Goal: Communication & Community: Share content

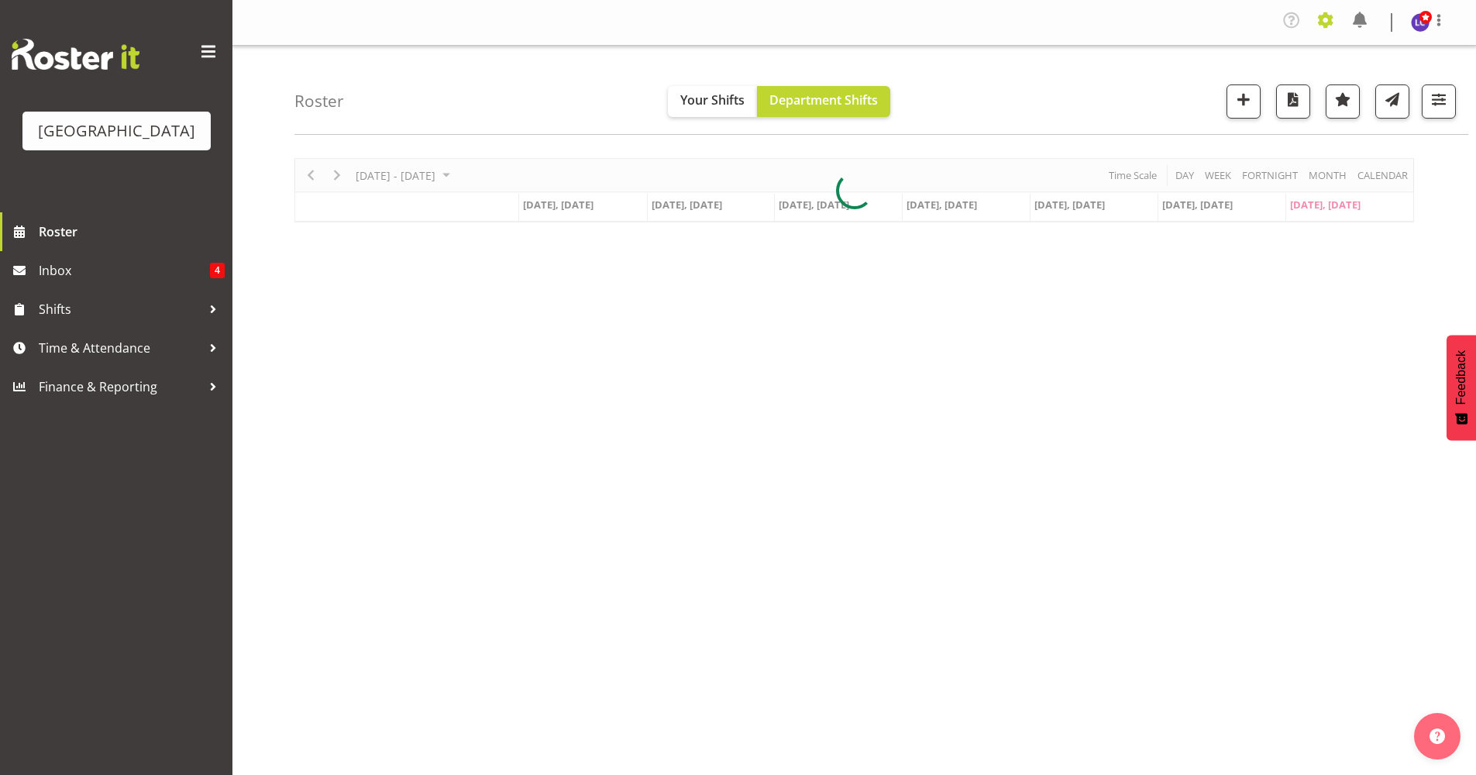
click at [1318, 20] on span at bounding box center [1325, 20] width 25 height 25
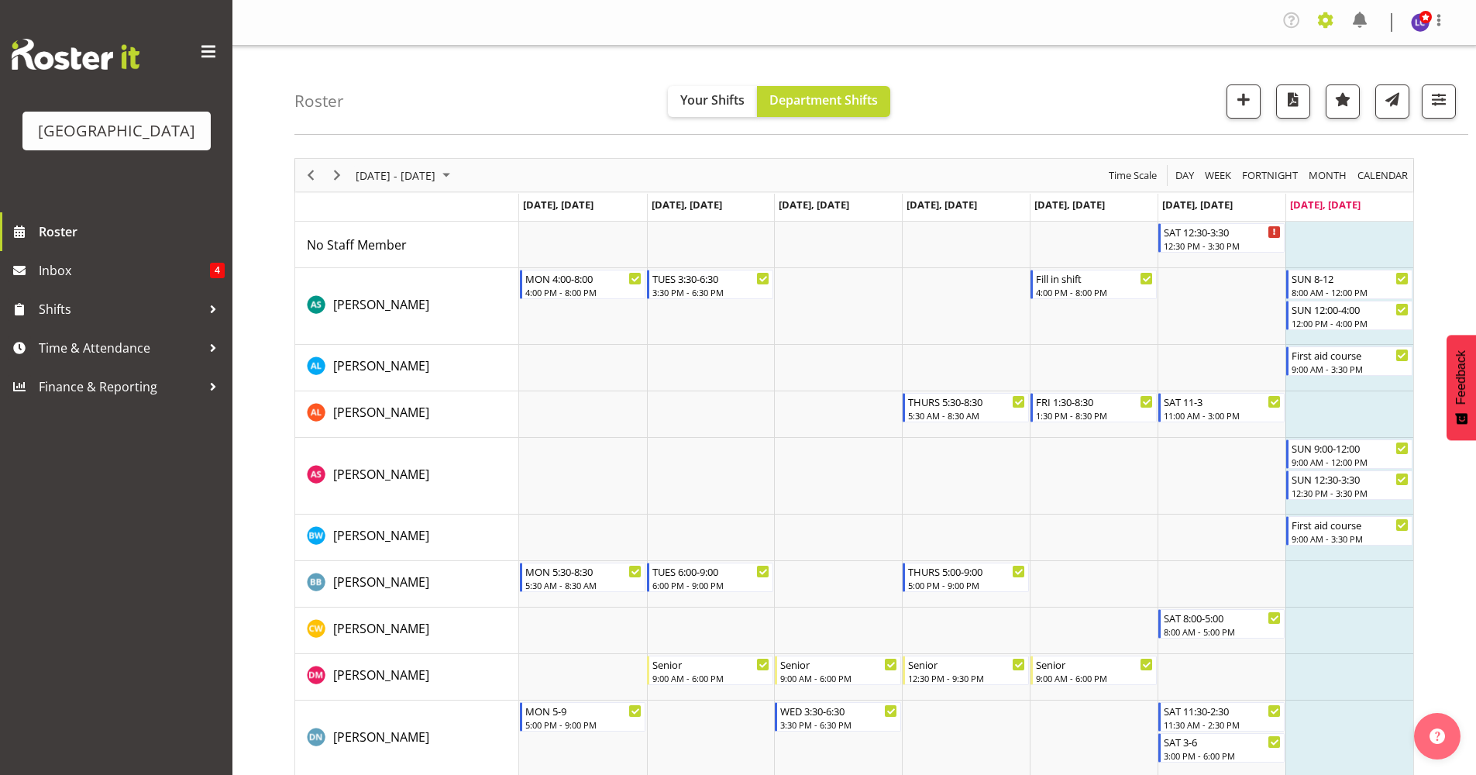
click at [1323, 24] on span at bounding box center [1325, 20] width 25 height 25
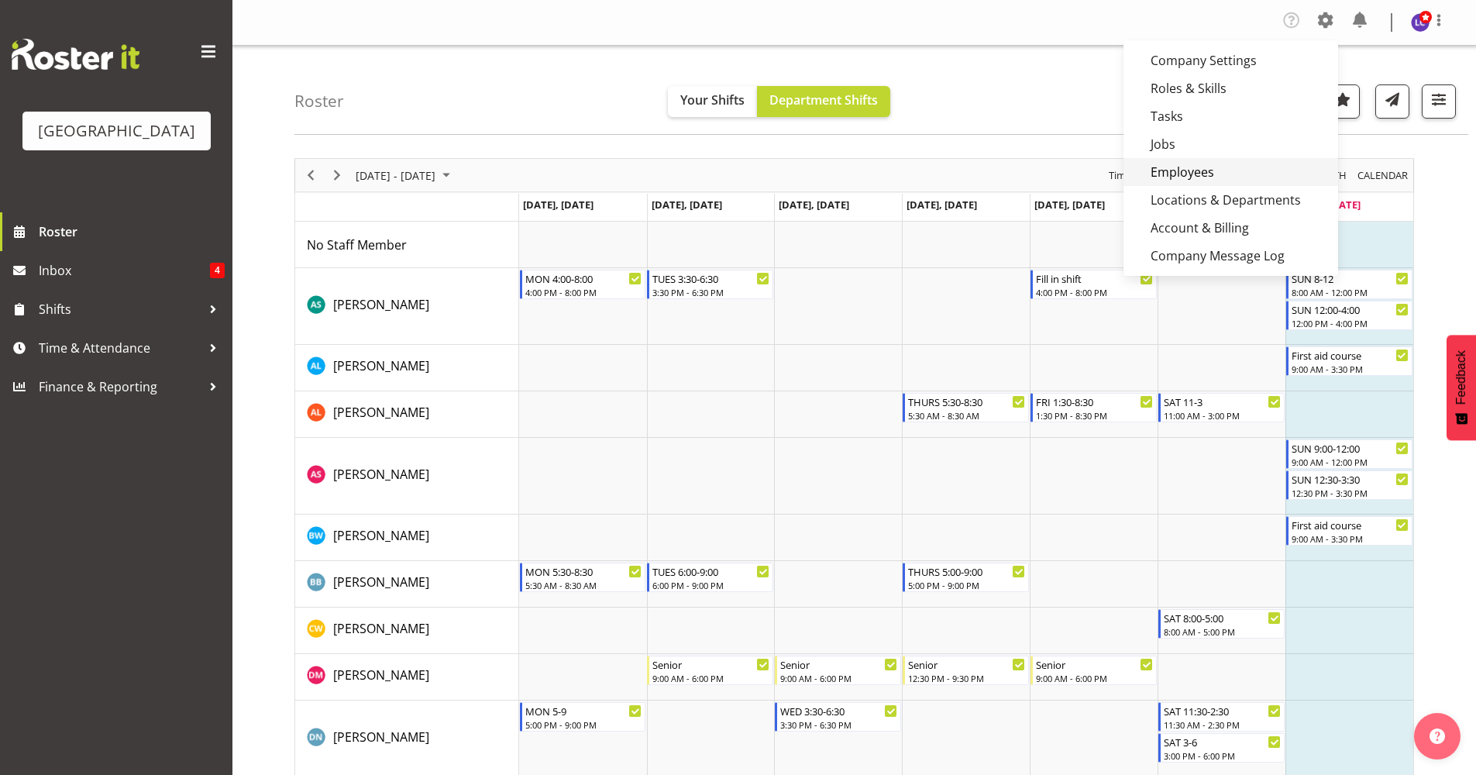
click at [1237, 176] on link "Employees" at bounding box center [1230, 172] width 215 height 28
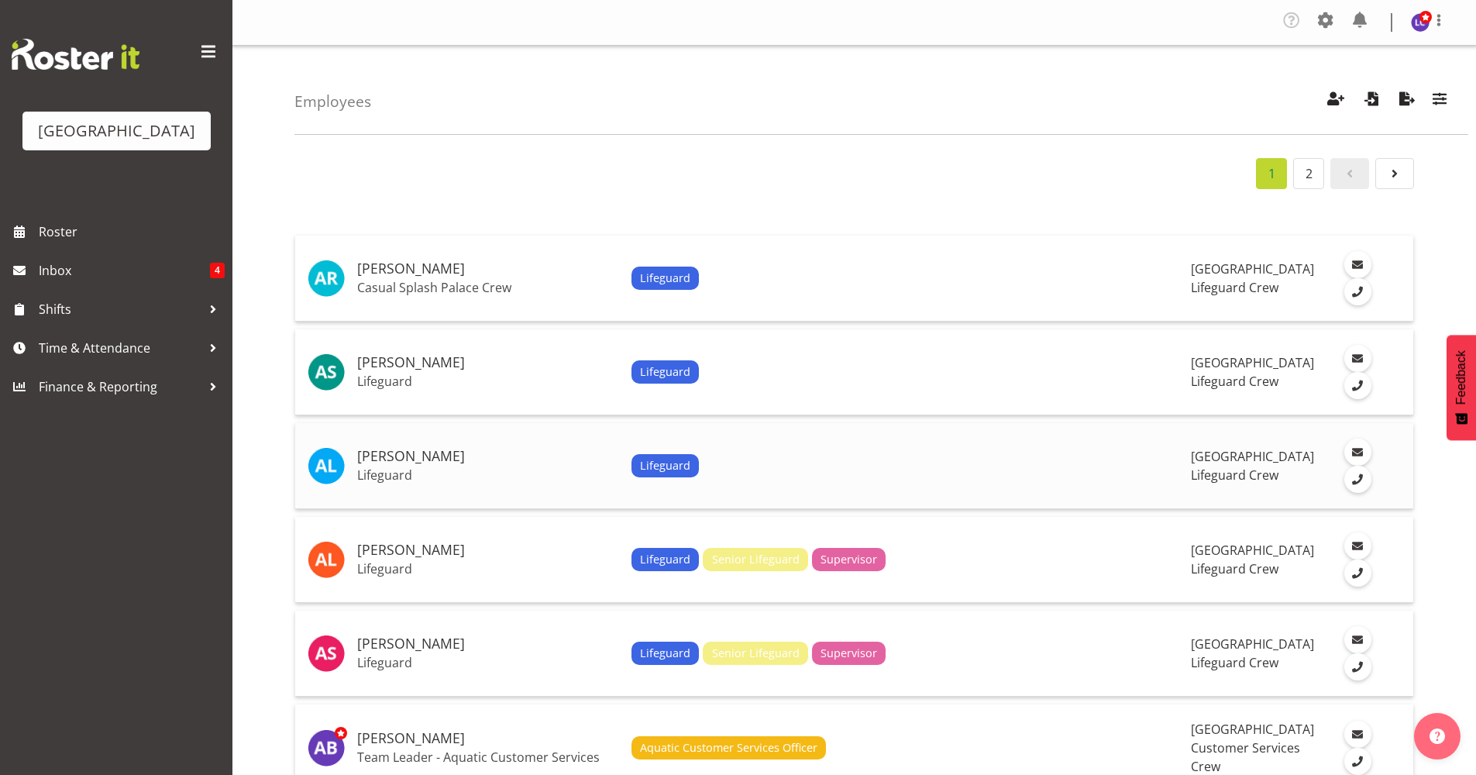
click at [437, 465] on td "Alesana Lafoga Lifeguard" at bounding box center [488, 466] width 274 height 86
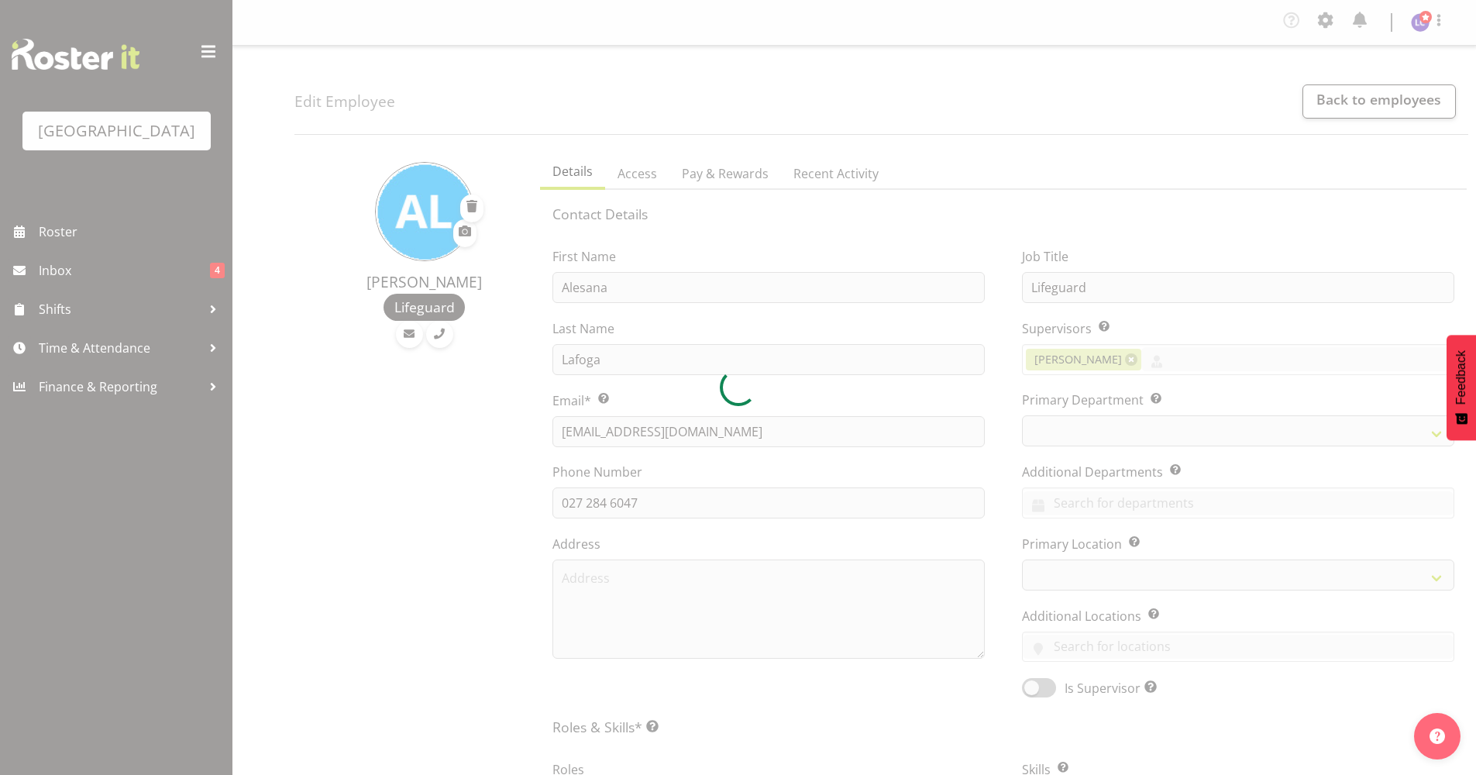
select select "TimelineWeek"
select select
select select "114"
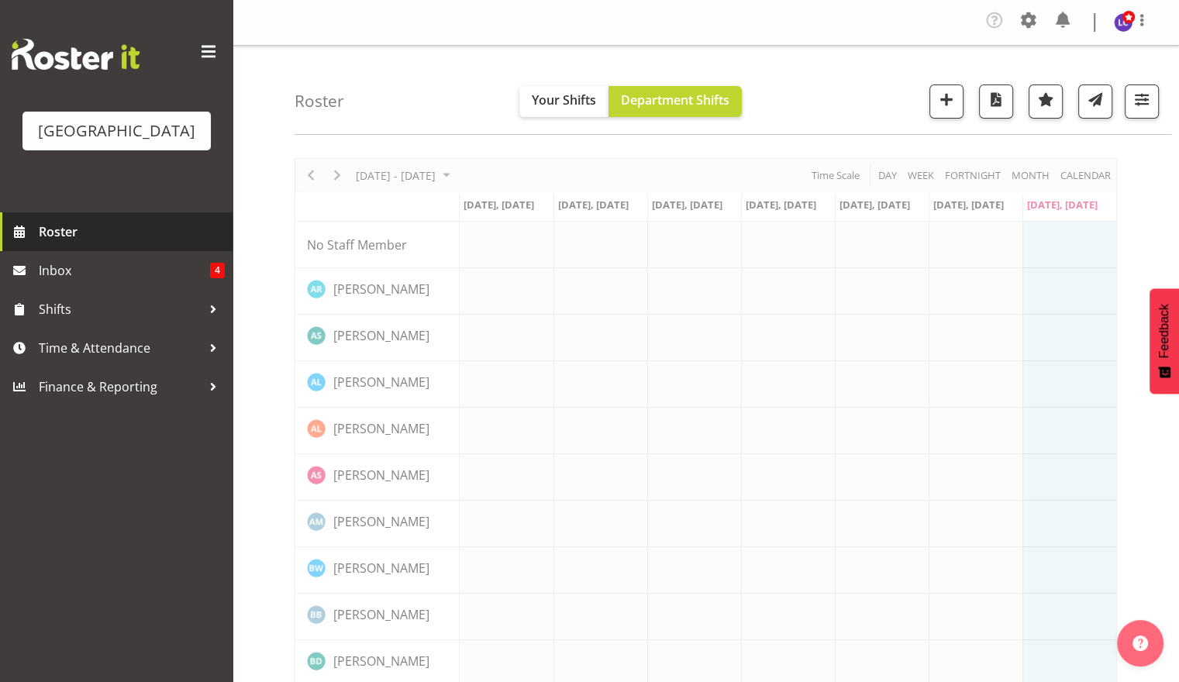
click at [105, 229] on span "Roster" at bounding box center [132, 231] width 186 height 23
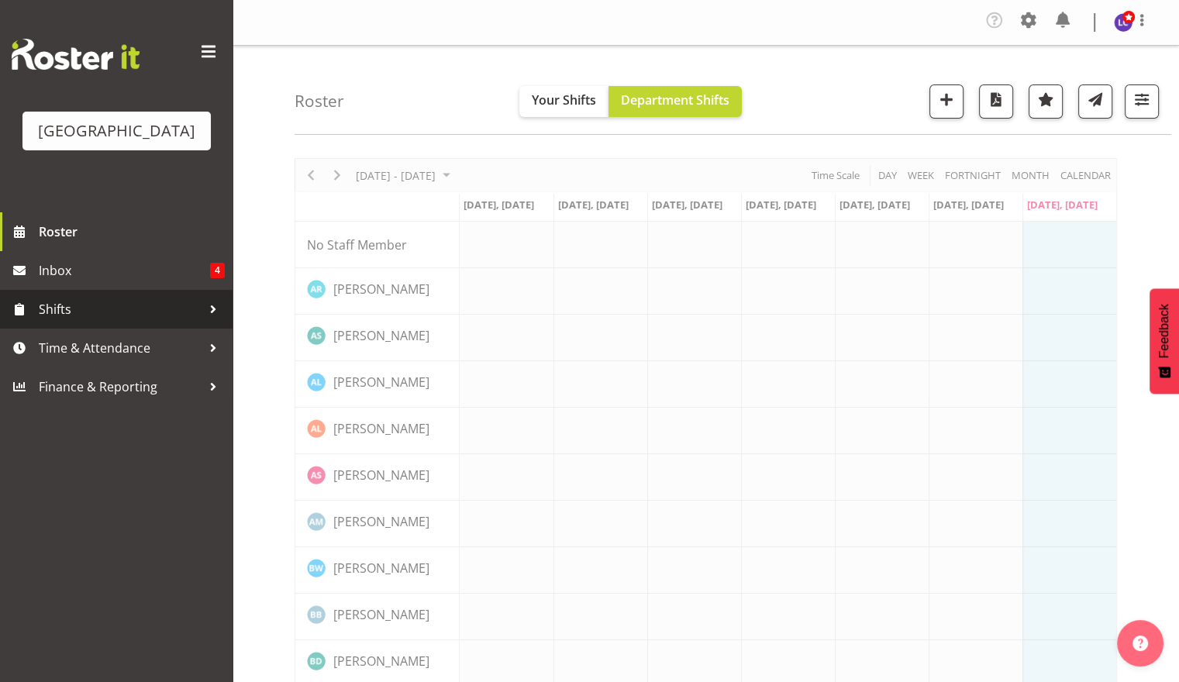
click at [106, 304] on span "Shifts" at bounding box center [120, 309] width 163 height 23
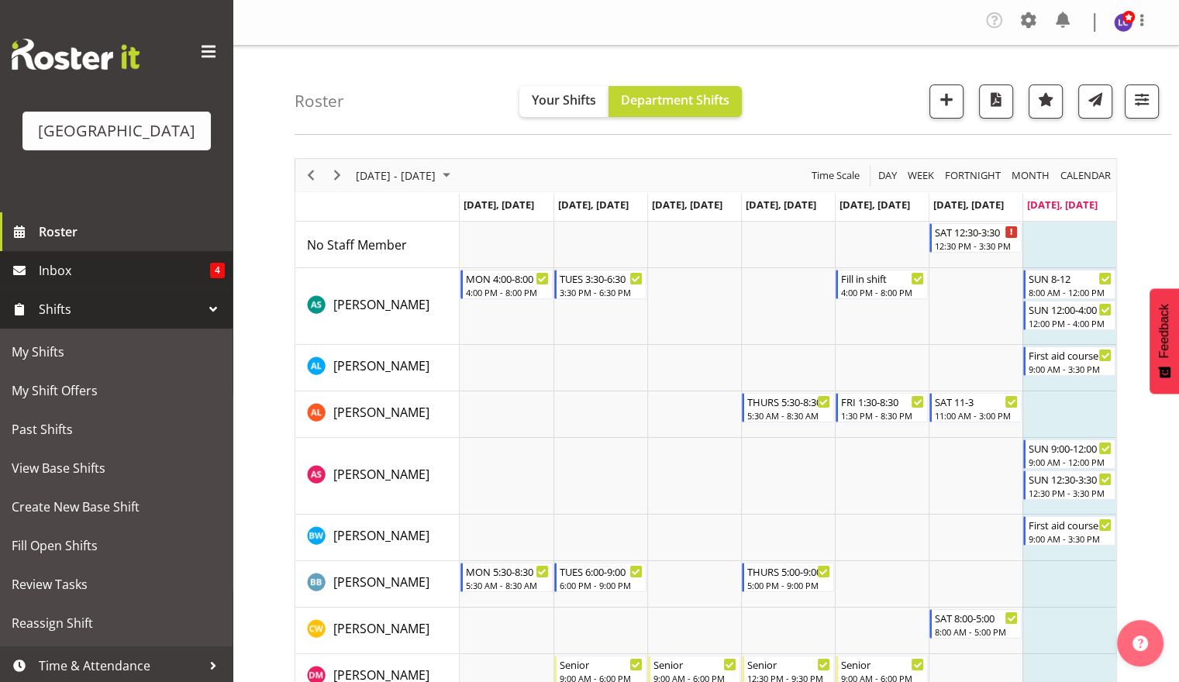
click at [55, 273] on span "Inbox" at bounding box center [124, 270] width 171 height 23
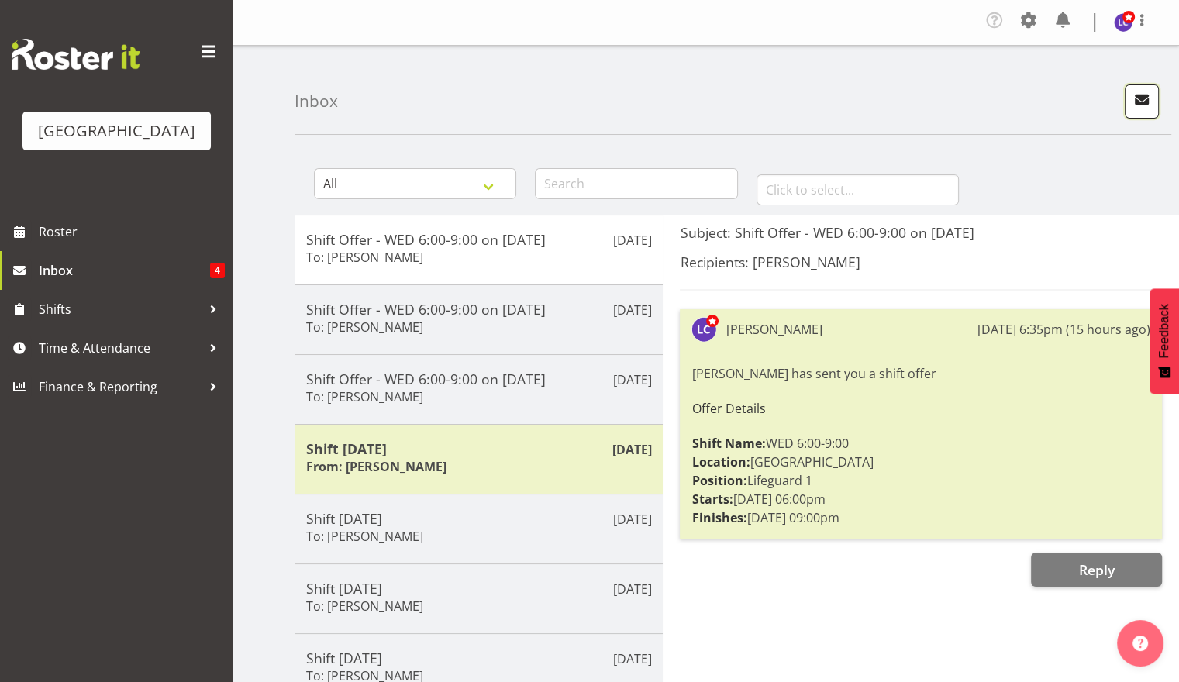
click at [1138, 98] on span "button" at bounding box center [1141, 99] width 20 height 20
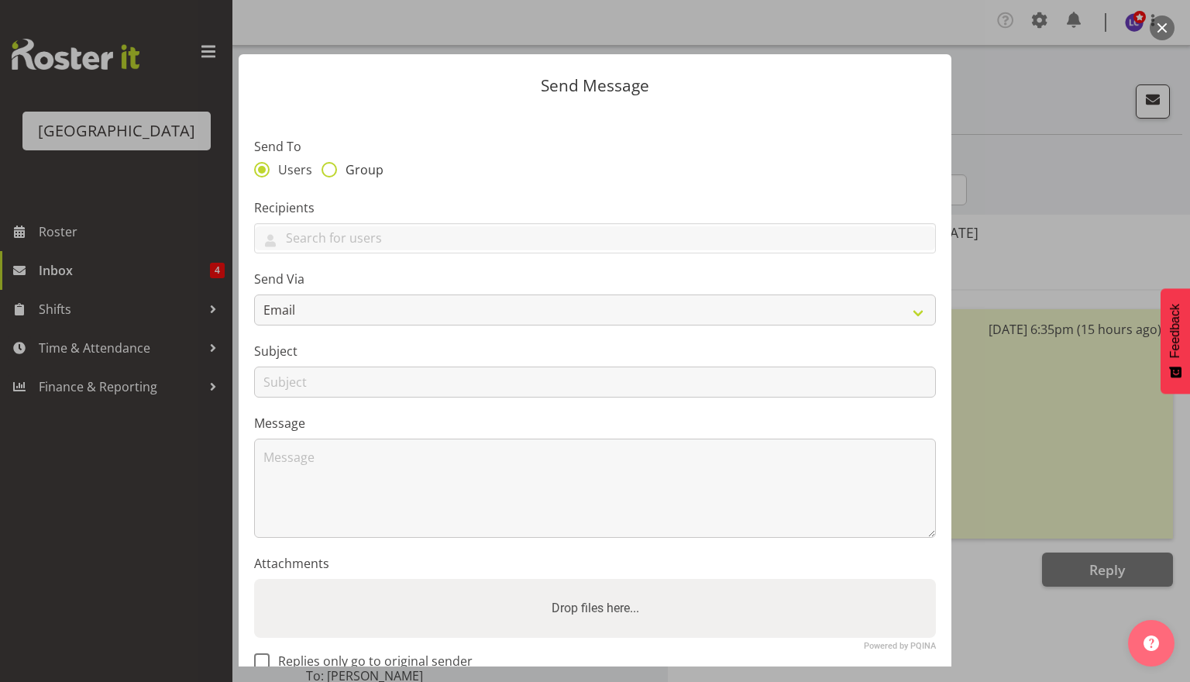
click at [332, 170] on span at bounding box center [329, 169] width 15 height 15
click at [332, 170] on input "Group" at bounding box center [327, 169] width 10 height 10
radio input "true"
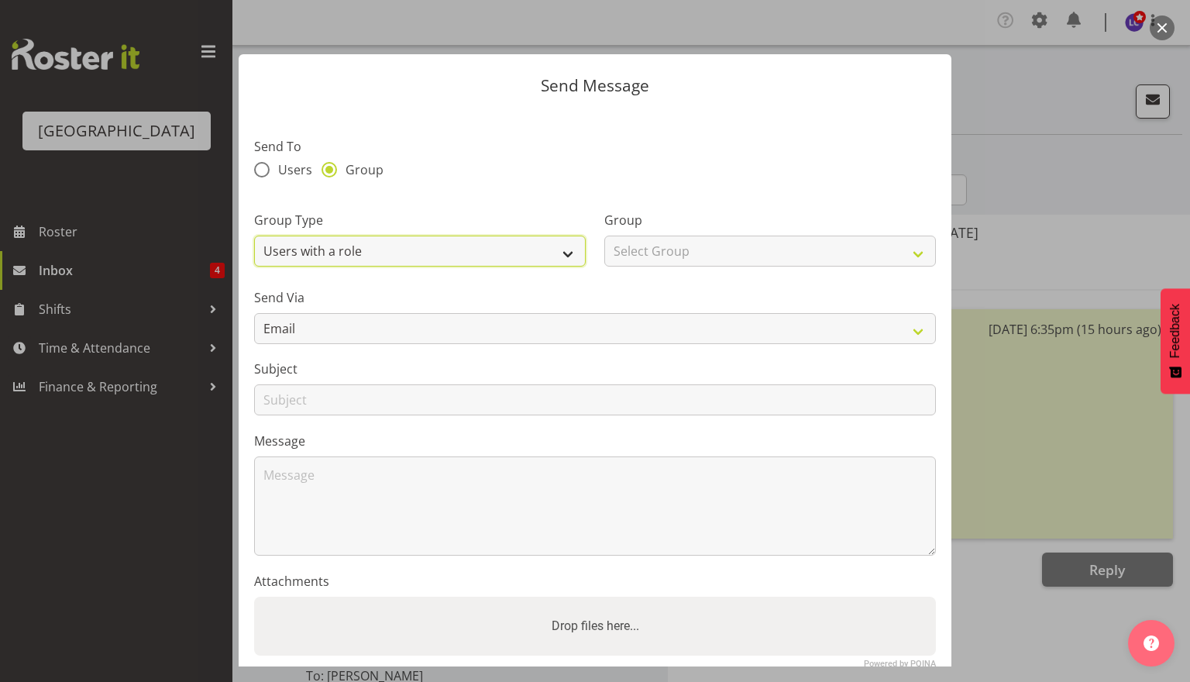
click at [333, 256] on select "Users with a role Users with a skill Primary users in a location All users in a…" at bounding box center [420, 251] width 332 height 31
select select "all_department"
click at [254, 236] on select "Users with a role Users with a skill Primary users in a location All users in a…" at bounding box center [420, 251] width 332 height 31
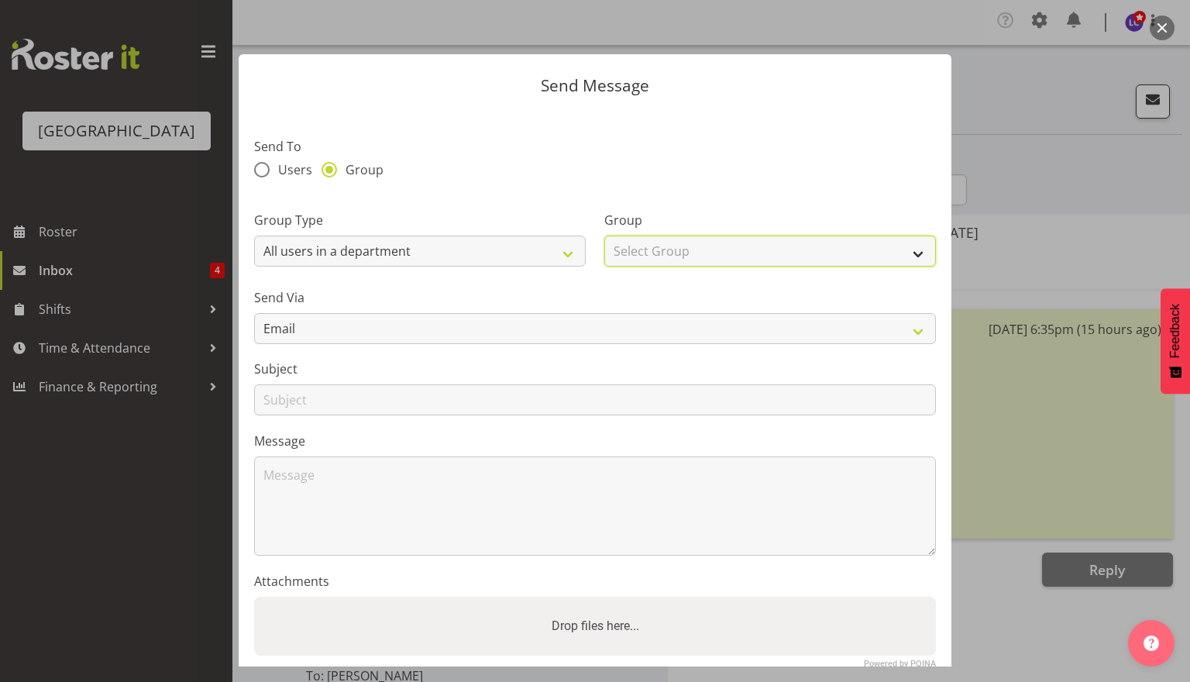
click at [662, 249] on select "Select Group Cleaning Crew Customer Services Crew Lifeguard Crew Maintenance Cr…" at bounding box center [770, 251] width 332 height 31
select select "114"
click at [604, 236] on select "Select Group Cleaning Crew Customer Services Crew Lifeguard Crew Maintenance Cr…" at bounding box center [770, 251] width 332 height 31
click at [501, 347] on section "Send To Users Group Group Type Users with a role Users with a skill Primary use…" at bounding box center [595, 408] width 713 height 598
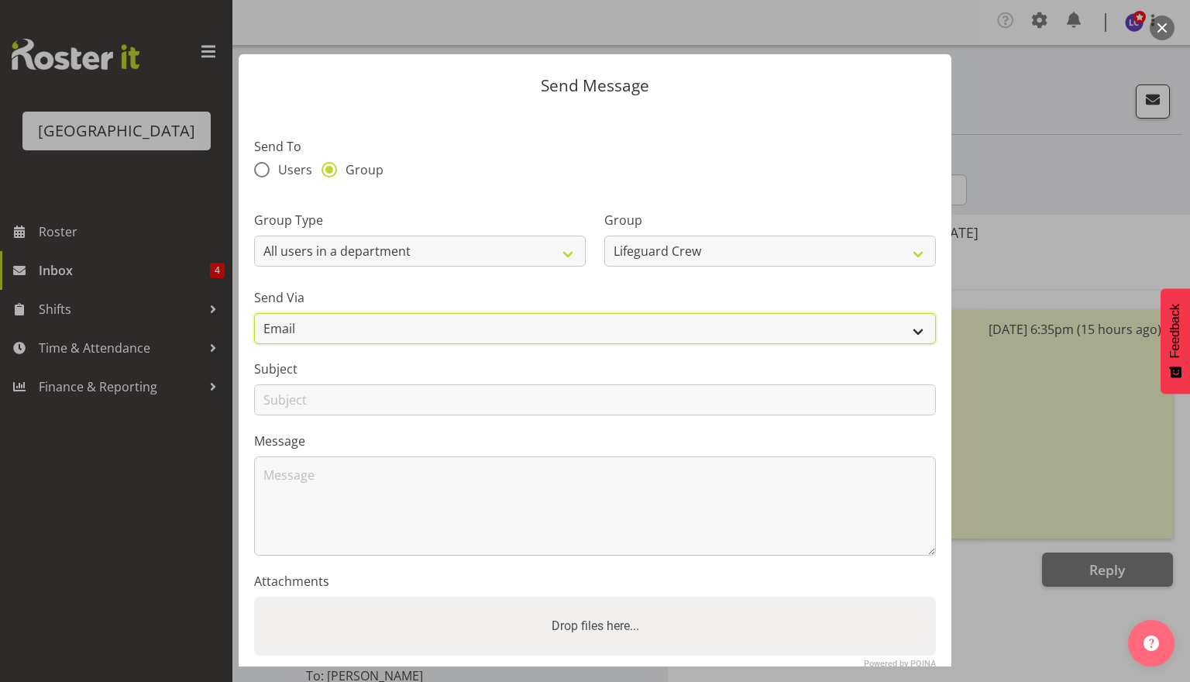
click at [504, 333] on select "Email SMS" at bounding box center [595, 328] width 682 height 31
select select "sms"
click at [254, 313] on select "Email SMS" at bounding box center [595, 328] width 682 height 31
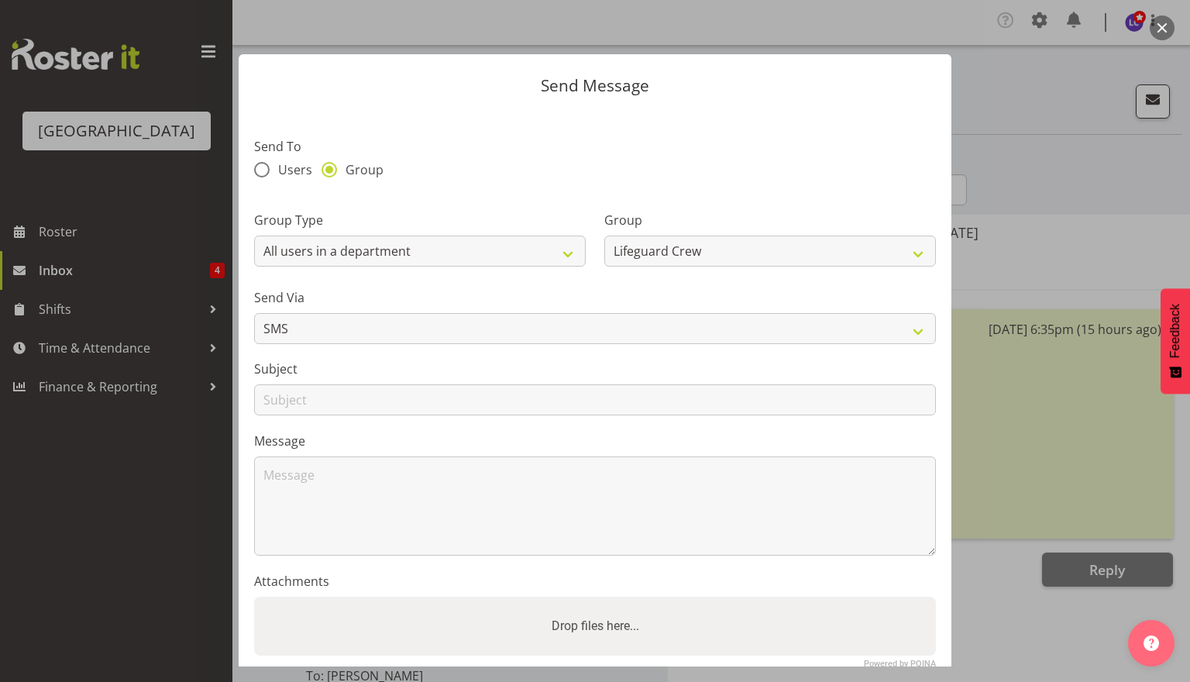
click at [418, 453] on div "Message" at bounding box center [595, 494] width 682 height 124
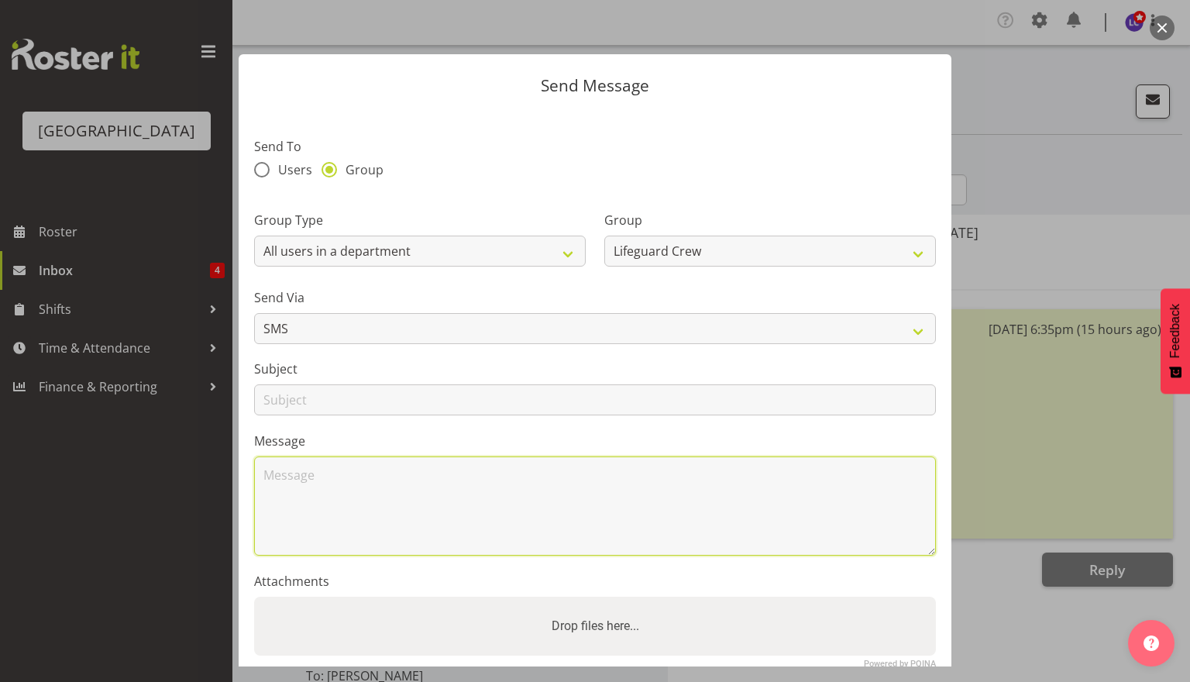
click at [415, 502] on textarea at bounding box center [595, 505] width 682 height 99
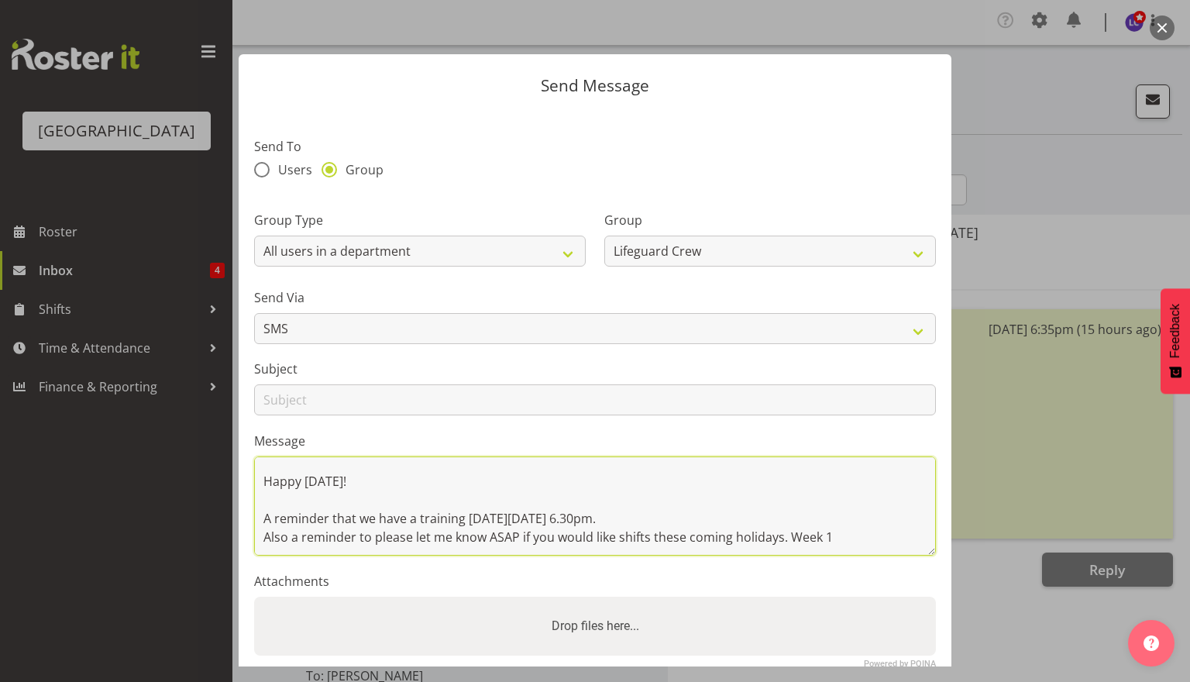
click at [868, 535] on textarea "Good Morning. Happy Sunday! A reminder that we have a training on Sunday 14 Sep…" at bounding box center [595, 505] width 682 height 99
click at [360, 539] on textarea "Good Morning. Happy Sunday! A reminder that we have a training on Sunday 14 Sep…" at bounding box center [595, 505] width 682 height 99
click at [831, 518] on textarea "Good Morning. Happy Sunday! A reminder that we have a training on Sunday 14 Sep…" at bounding box center [595, 505] width 682 height 99
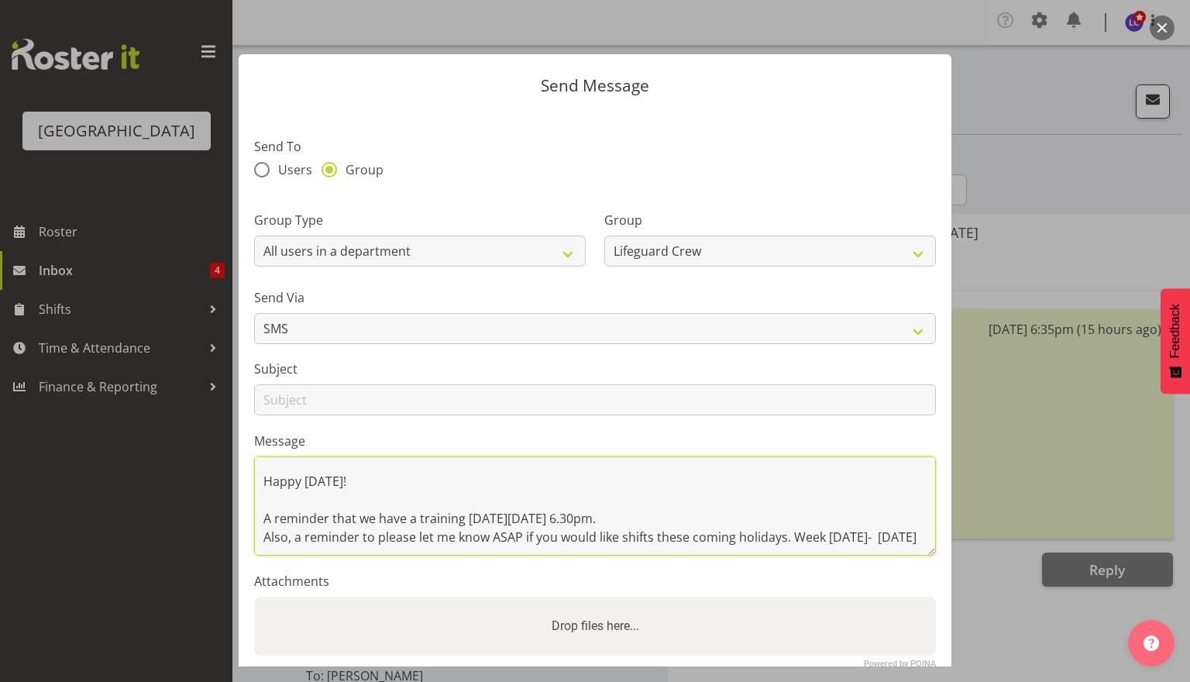
click at [346, 544] on textarea "Good Morning. Happy Sunday! A reminder that we have a training on Sunday 14 Sep…" at bounding box center [595, 505] width 682 height 99
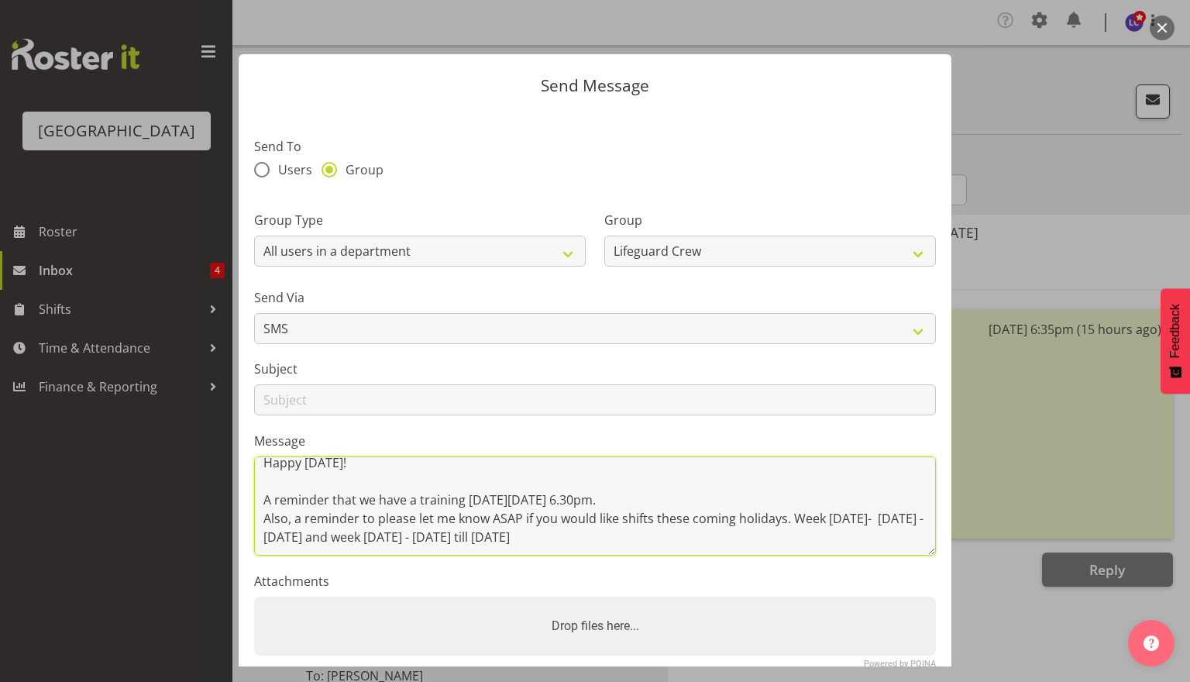
click at [422, 531] on textarea "Good Morning. Happy Sunday! A reminder that we have a training on Sunday 14 Sep…" at bounding box center [595, 505] width 682 height 99
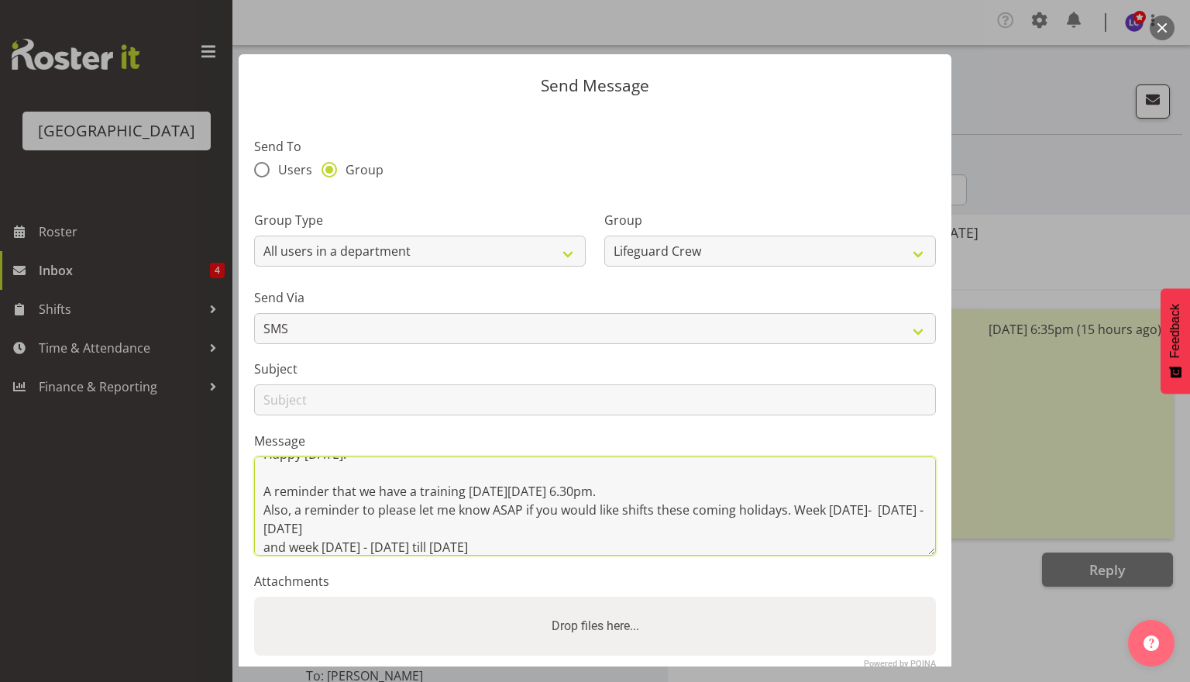
click at [787, 504] on textarea "Good Morning. Happy Sunday! A reminder that we have a training on Sunday 14 Sep…" at bounding box center [595, 505] width 682 height 99
click at [794, 509] on textarea "Good Morning. Happy Sunday! A reminder that we have a training on Sunday 14 Sep…" at bounding box center [595, 505] width 682 height 99
click at [291, 545] on textarea "Good Morning. Happy Sunday! A reminder that we have a training on Sunday 14 Sep…" at bounding box center [595, 505] width 682 height 99
click at [273, 545] on textarea "Good Morning. Happy Sunday! A reminder that we have a training on Sunday 14 Sep…" at bounding box center [595, 505] width 682 height 99
click at [490, 547] on textarea "Good Morning. Happy Sunday! A reminder that we have a training on Sunday 14 Sep…" at bounding box center [595, 505] width 682 height 99
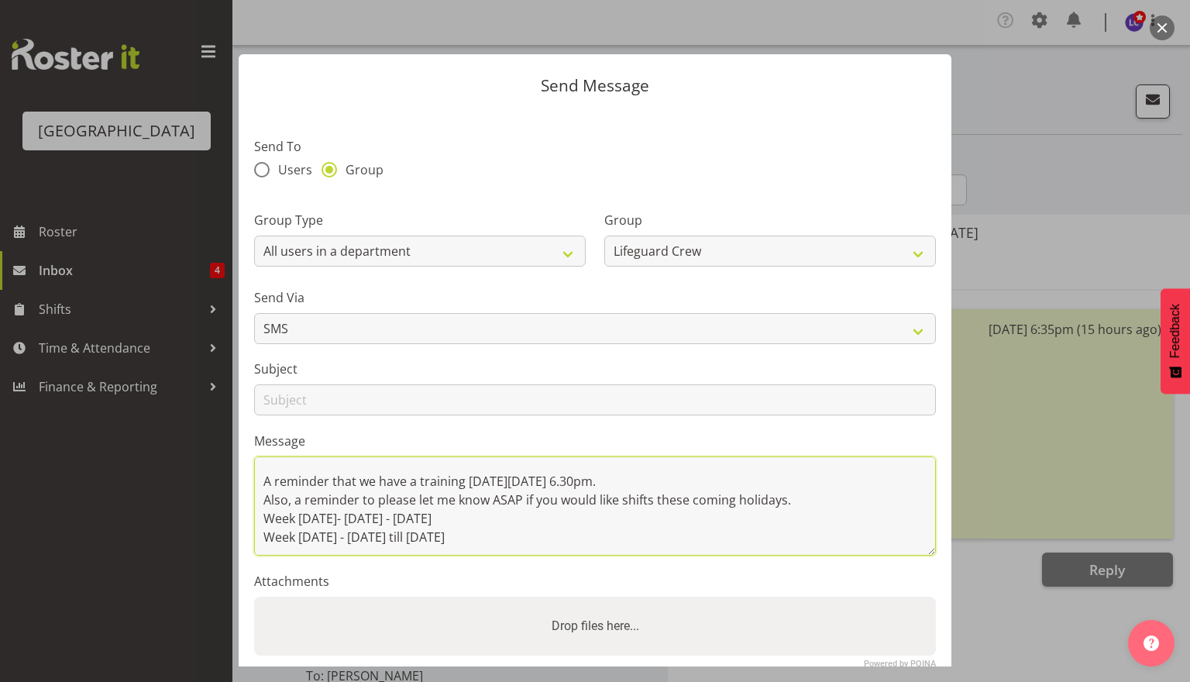
scroll to position [115, 0]
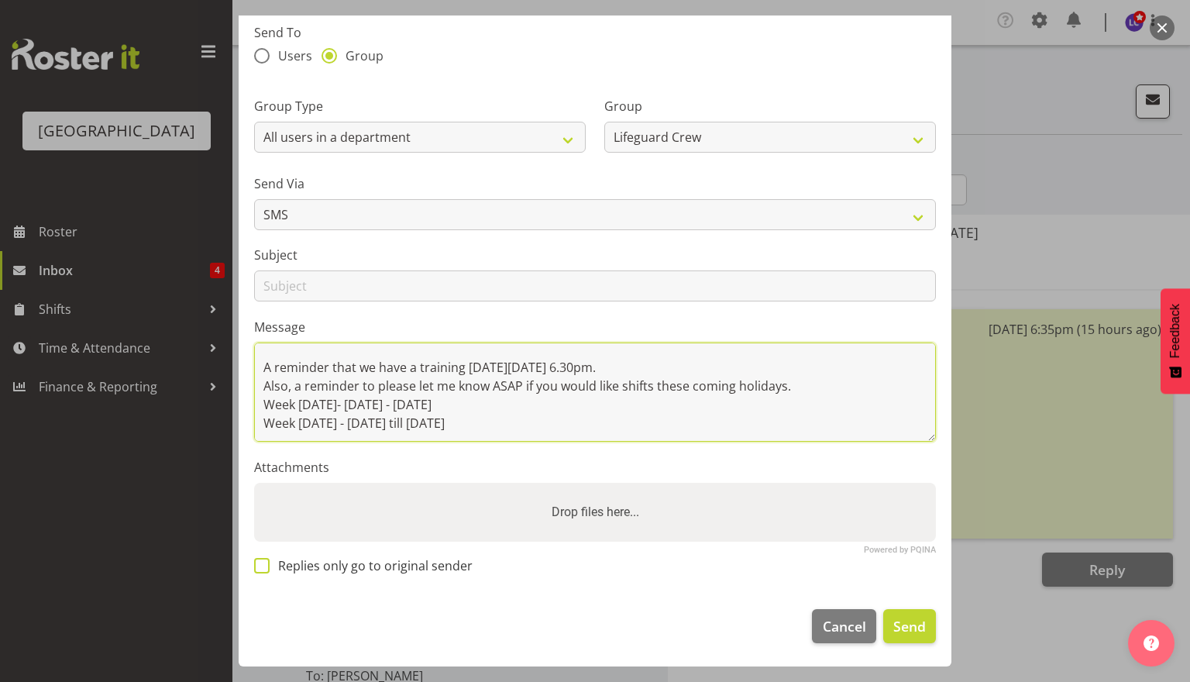
type textarea "Good Morning. Happy Sunday! A reminder that we have a training on Sunday 14 Sep…"
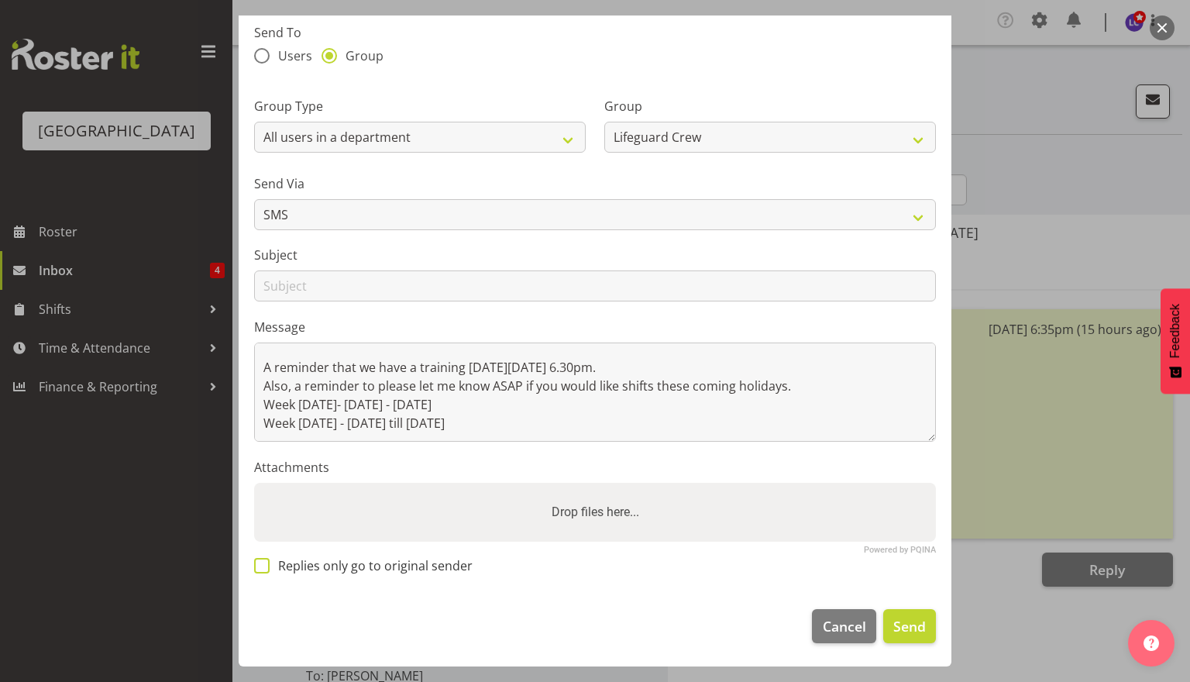
click at [332, 561] on span "Replies only go to original sender" at bounding box center [371, 565] width 203 height 15
click at [264, 561] on input "Replies only go to original sender" at bounding box center [259, 565] width 10 height 10
checkbox input "true"
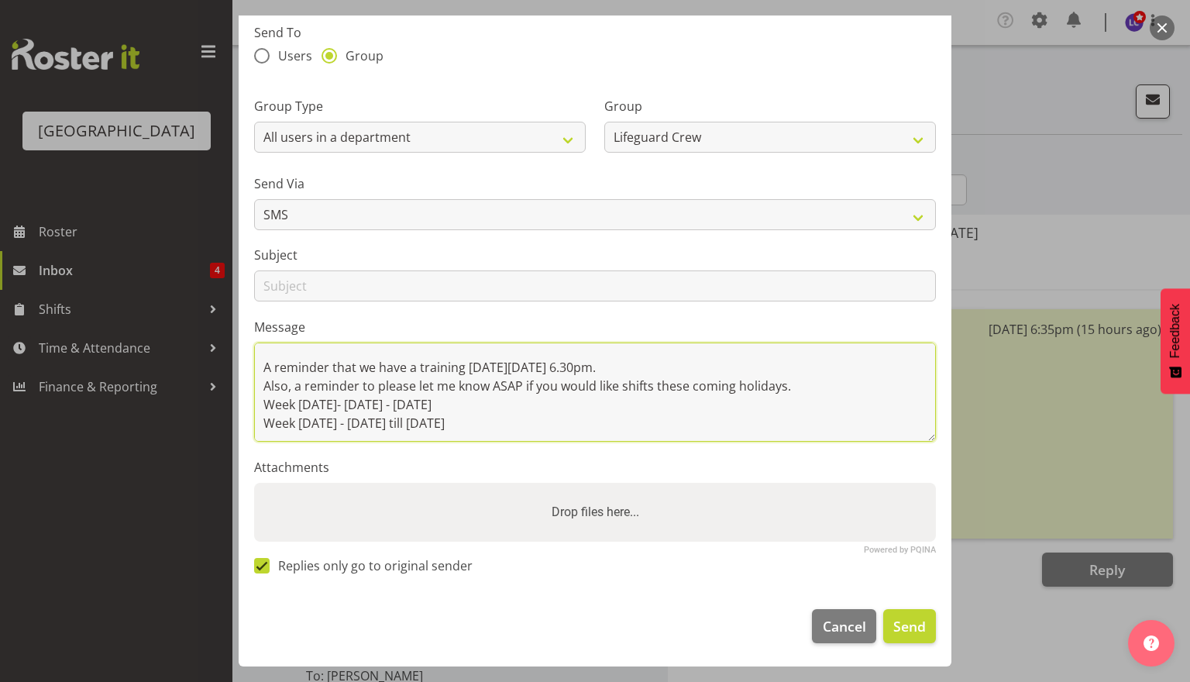
click at [532, 429] on textarea "Good Morning. Happy Sunday! A reminder that we have a training on Sunday 14 Sep…" at bounding box center [595, 391] width 682 height 99
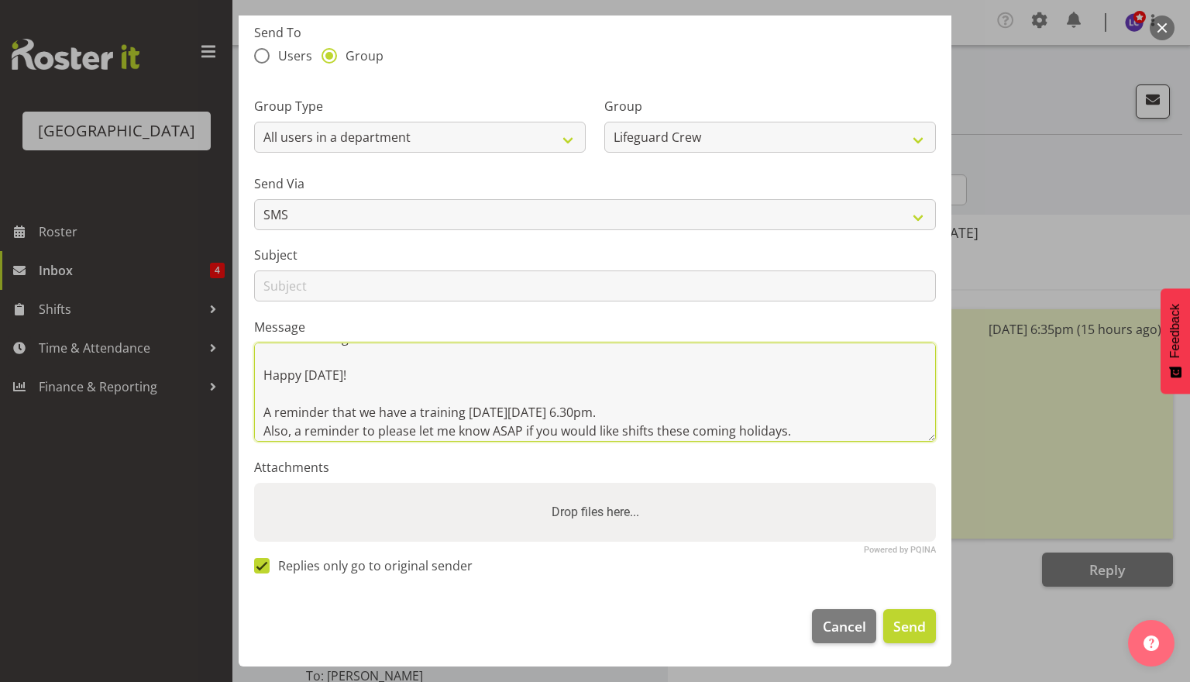
scroll to position [0, 0]
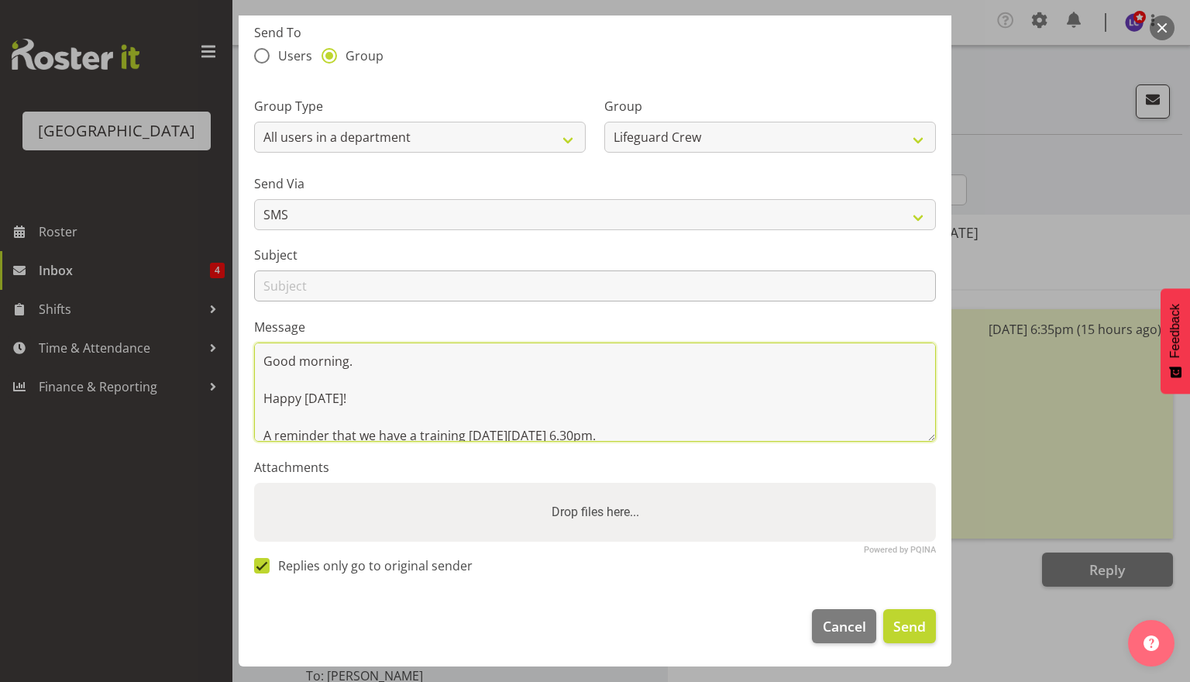
type textarea "Good morning. Happy Sunday! A reminder that we have a training on Sunday 14 Sep…"
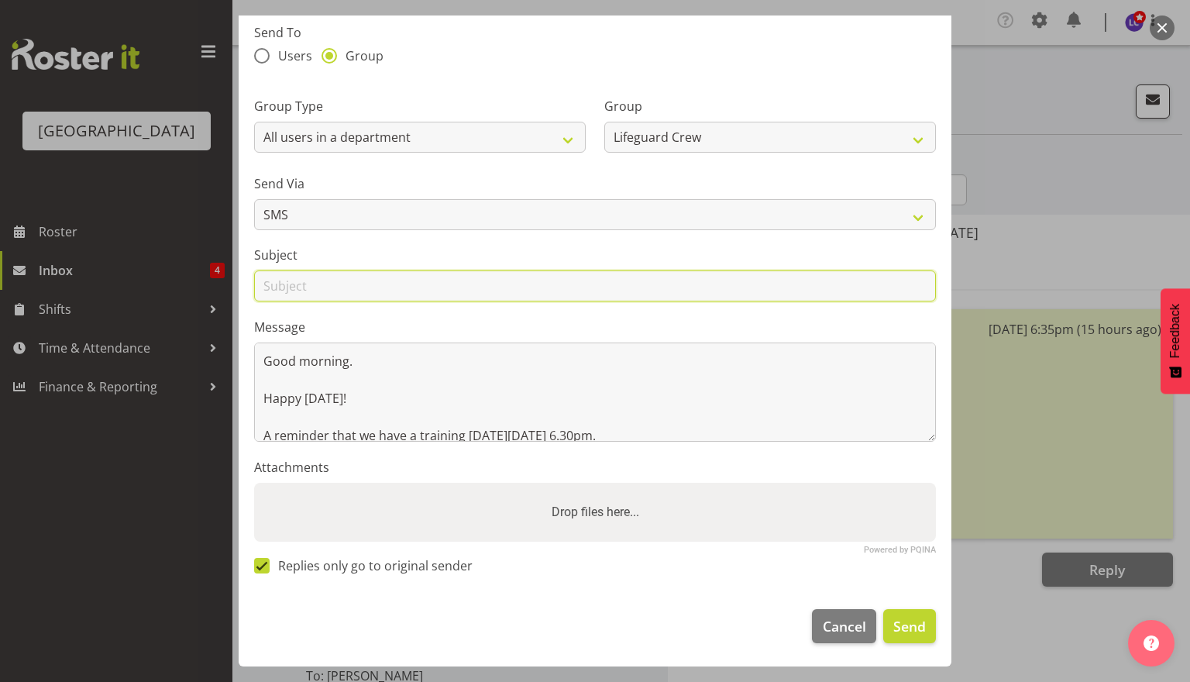
click at [487, 280] on input "text" at bounding box center [595, 285] width 682 height 31
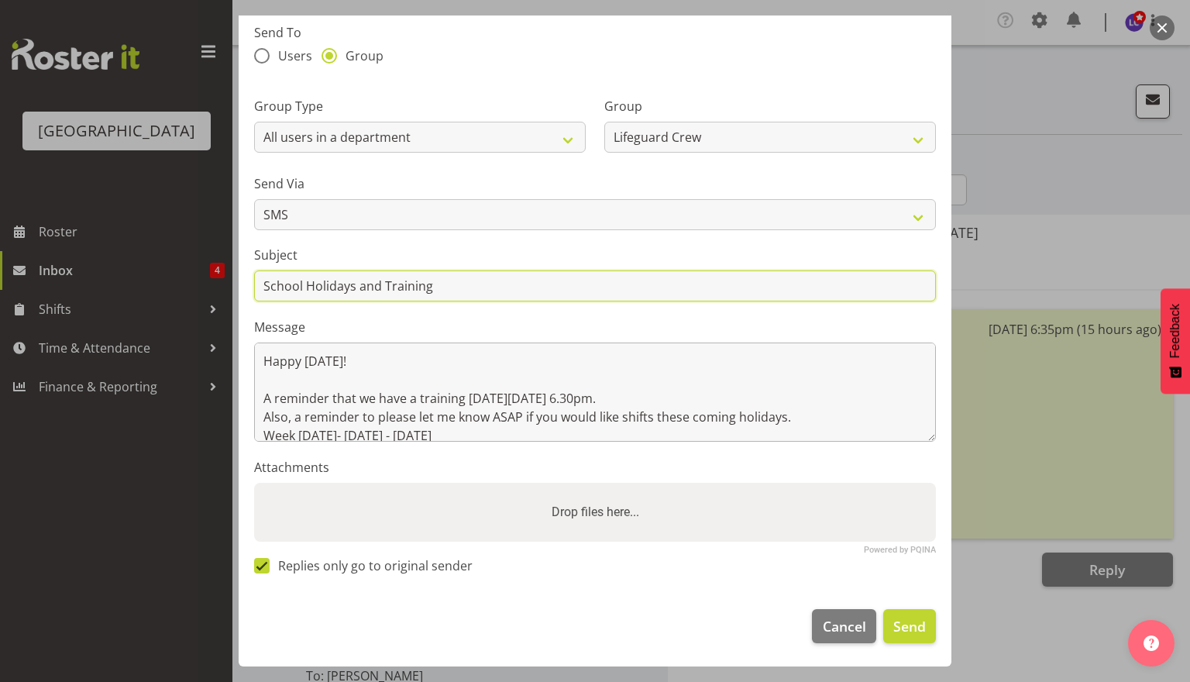
scroll to position [68, 0]
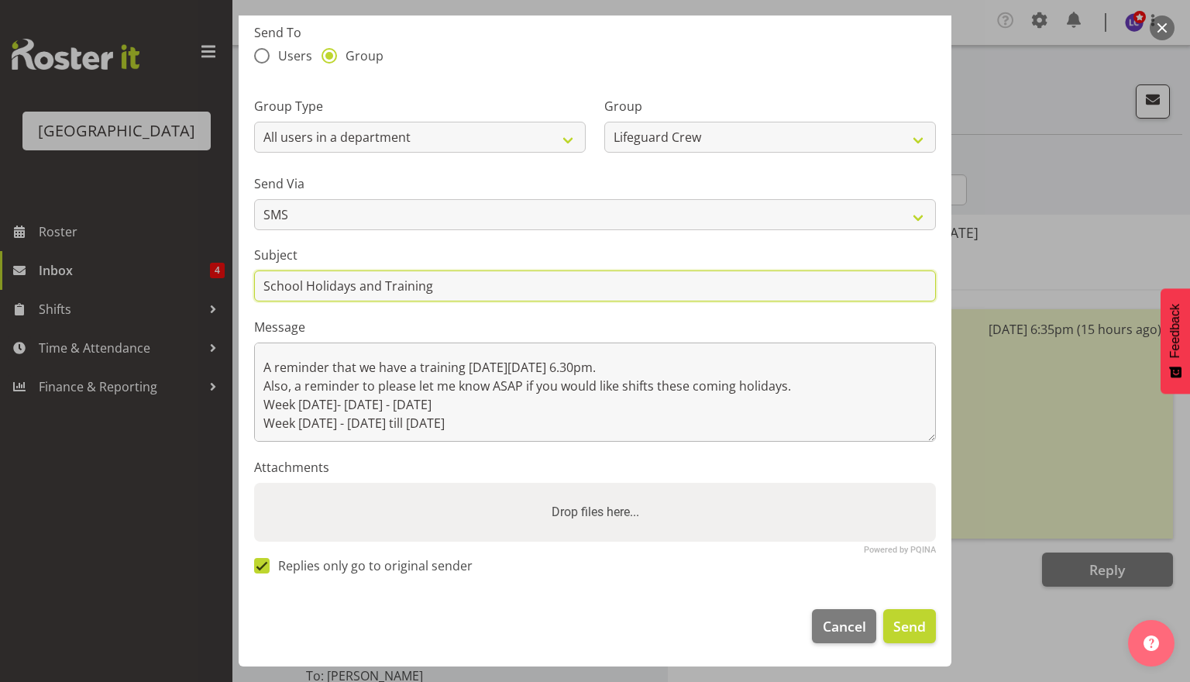
type input "School Holidays and Training"
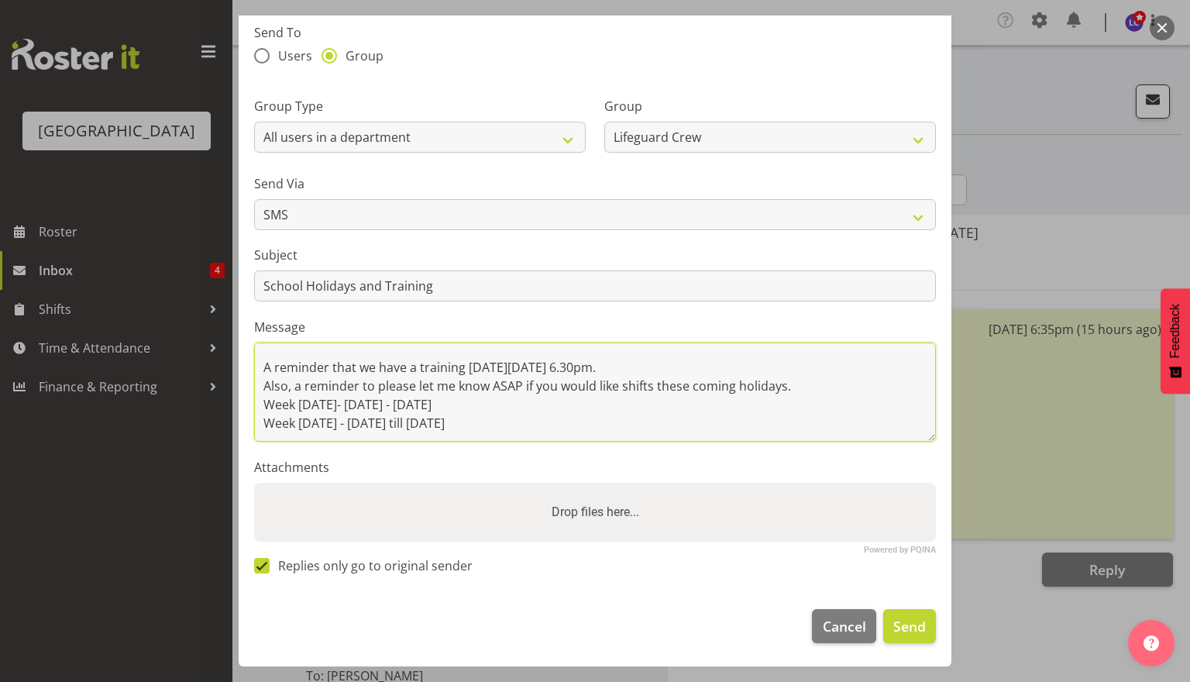
click at [466, 366] on textarea "Good morning. Happy Sunday! A reminder that we have a training on Sunday 14 Sep…" at bounding box center [595, 391] width 682 height 99
click at [688, 370] on textarea "Good morning. Happy Sunday! A reminder that we have a training on Sunday 14 Sep…" at bounding box center [595, 391] width 682 height 99
click at [673, 360] on textarea "Good morning. Happy Sunday! A reminder that we have a training on Sunday 14 Sep…" at bounding box center [595, 391] width 682 height 99
click at [790, 355] on textarea "Good morning. Happy Sunday! A reminder that we have a training on Sunday 14 Sep…" at bounding box center [595, 391] width 682 height 99
click at [774, 384] on textarea "Good morning. Happy Sunday! A reminder that we have a training on Sunday 14 Sep…" at bounding box center [595, 391] width 682 height 99
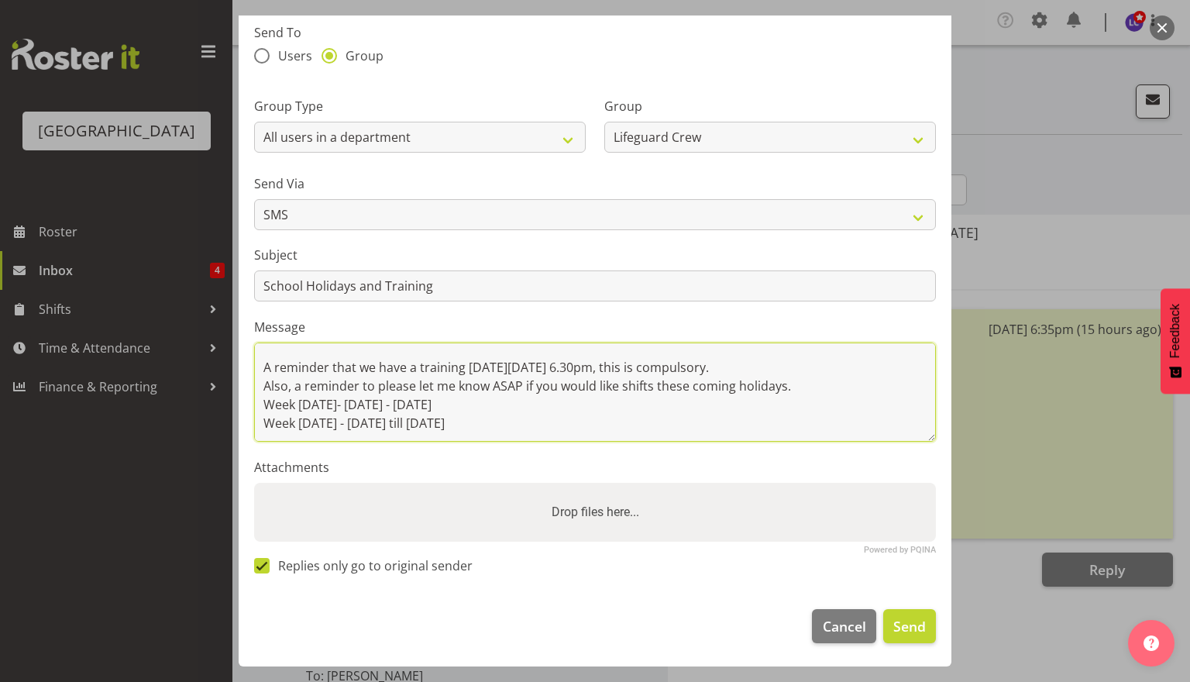
click at [817, 369] on textarea "Good morning. Happy Sunday! A reminder that we have a training on Sunday 14 Sep…" at bounding box center [595, 391] width 682 height 99
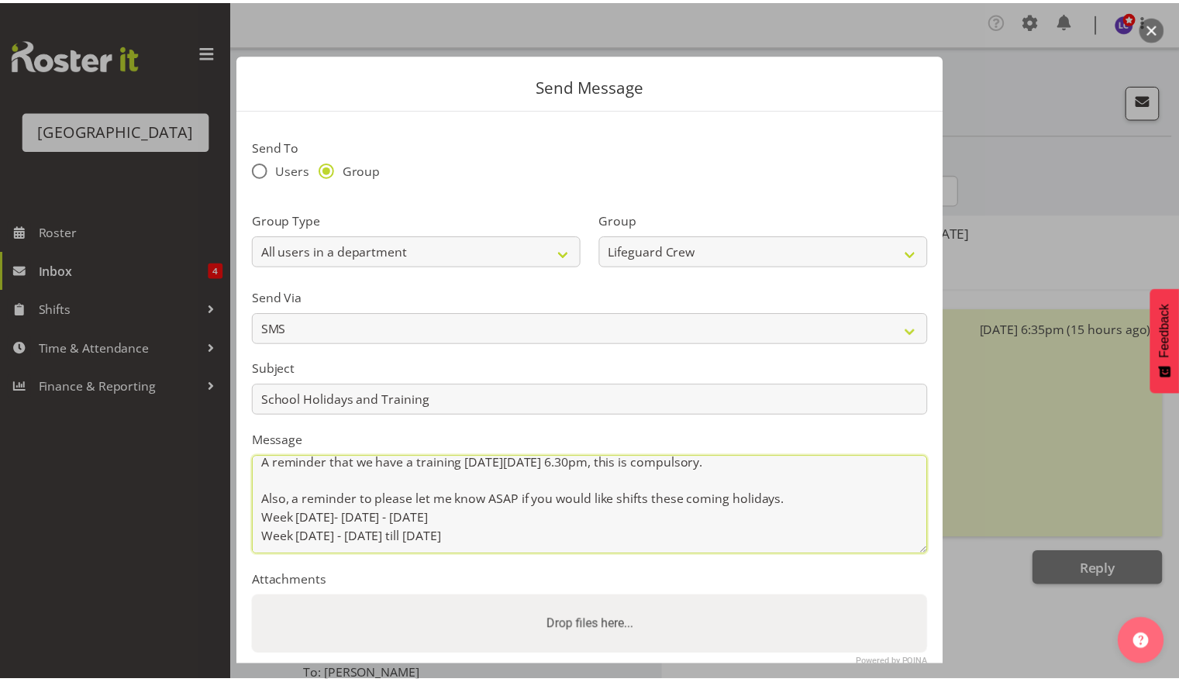
scroll to position [115, 0]
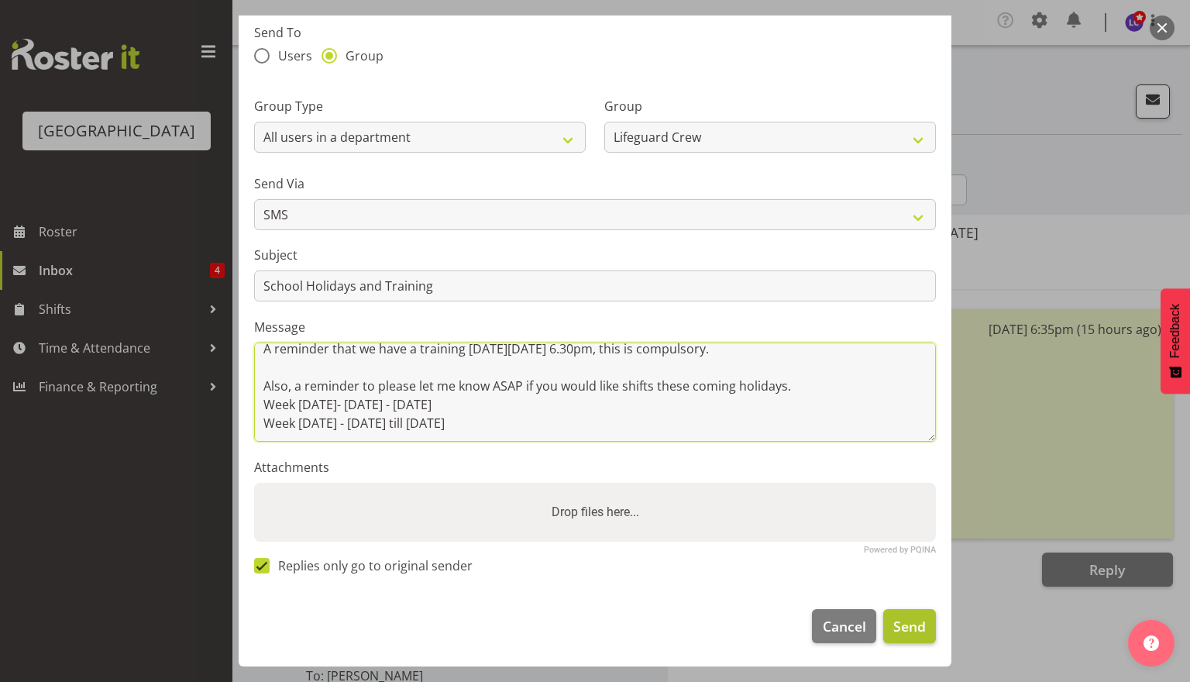
type textarea "Good morning. Happy Sunday! A reminder that we have a training on Sunday 14 Sep…"
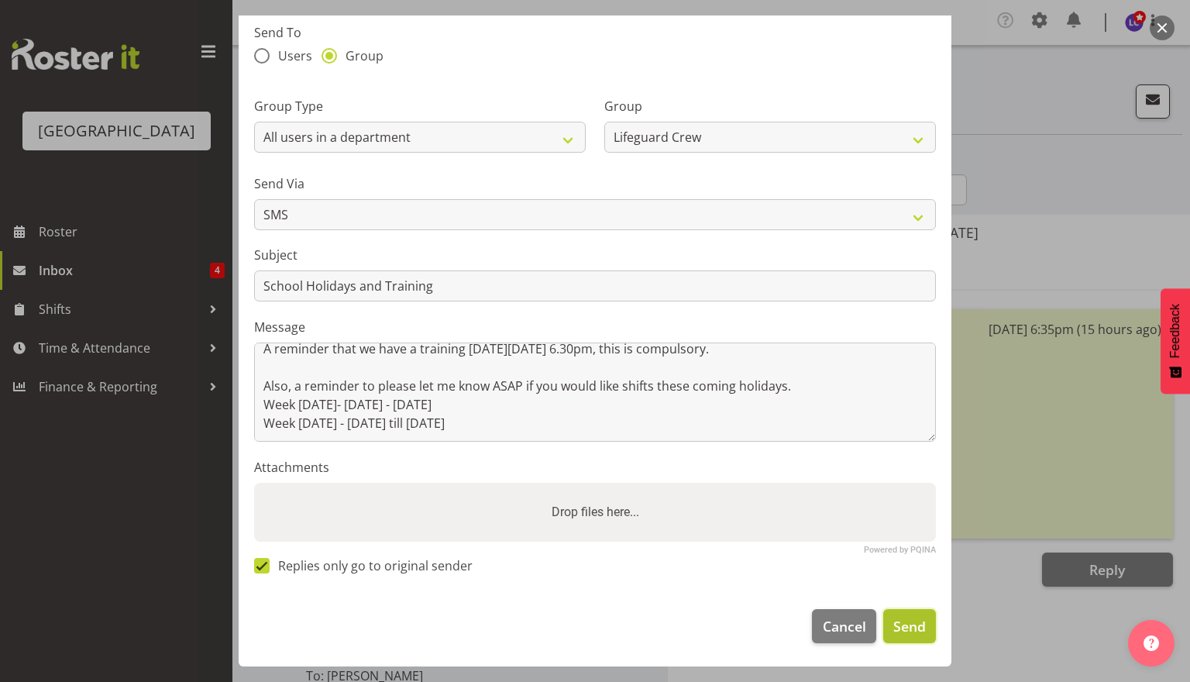
click at [893, 617] on span "Send" at bounding box center [909, 626] width 33 height 20
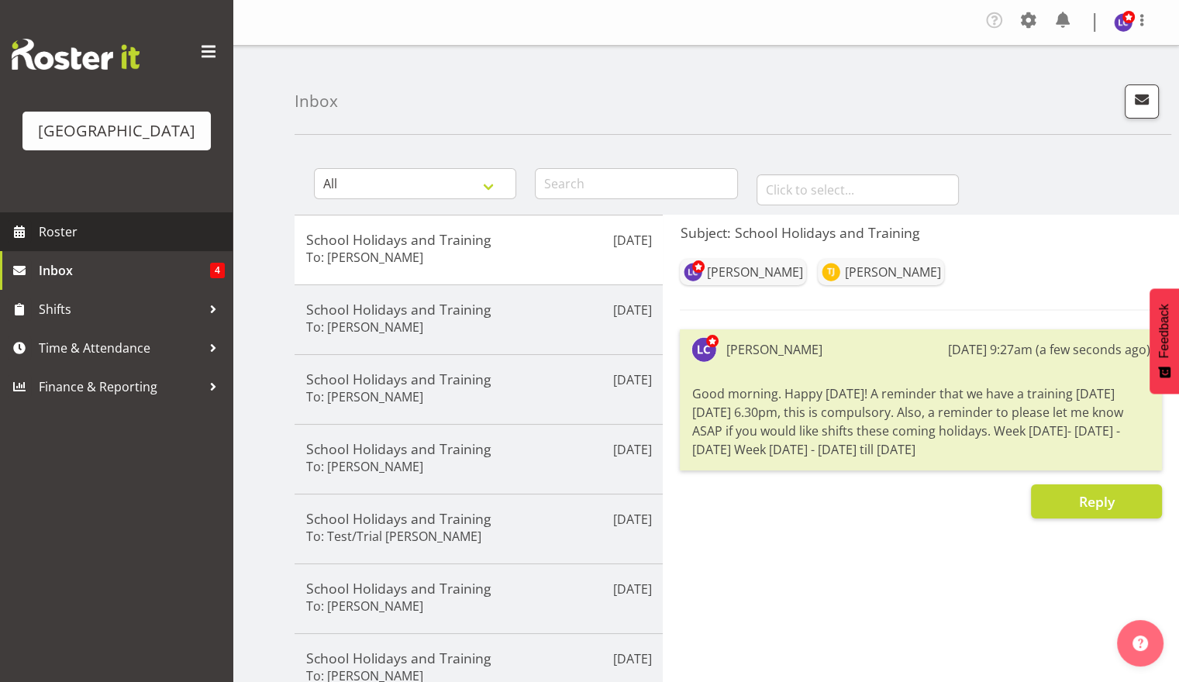
click at [142, 244] on link "Roster" at bounding box center [116, 231] width 232 height 39
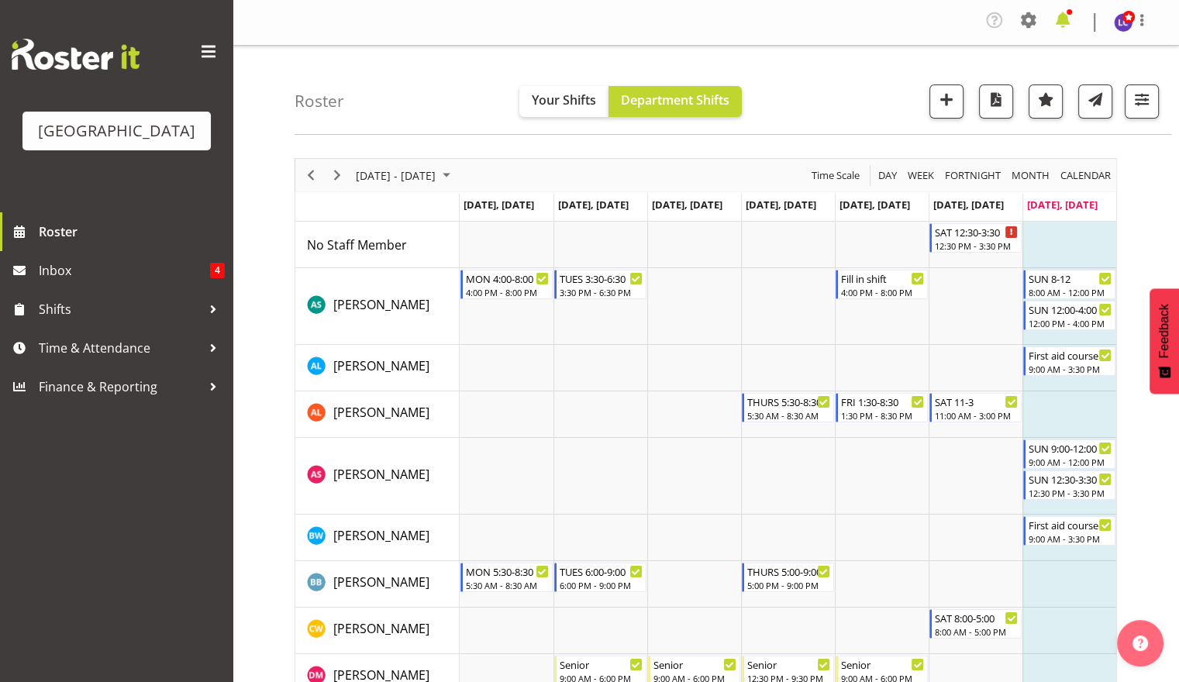
click at [1068, 24] on span at bounding box center [1062, 20] width 25 height 25
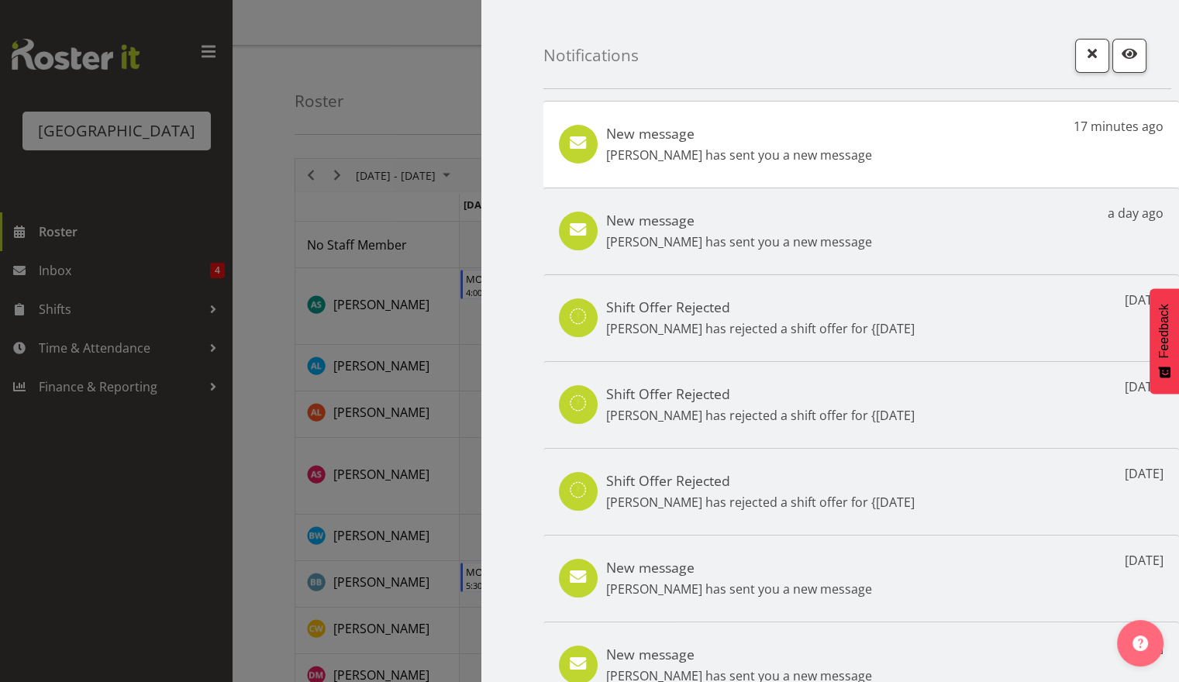
click at [768, 160] on p "Kylea Gough has sent you a new message" at bounding box center [739, 155] width 266 height 19
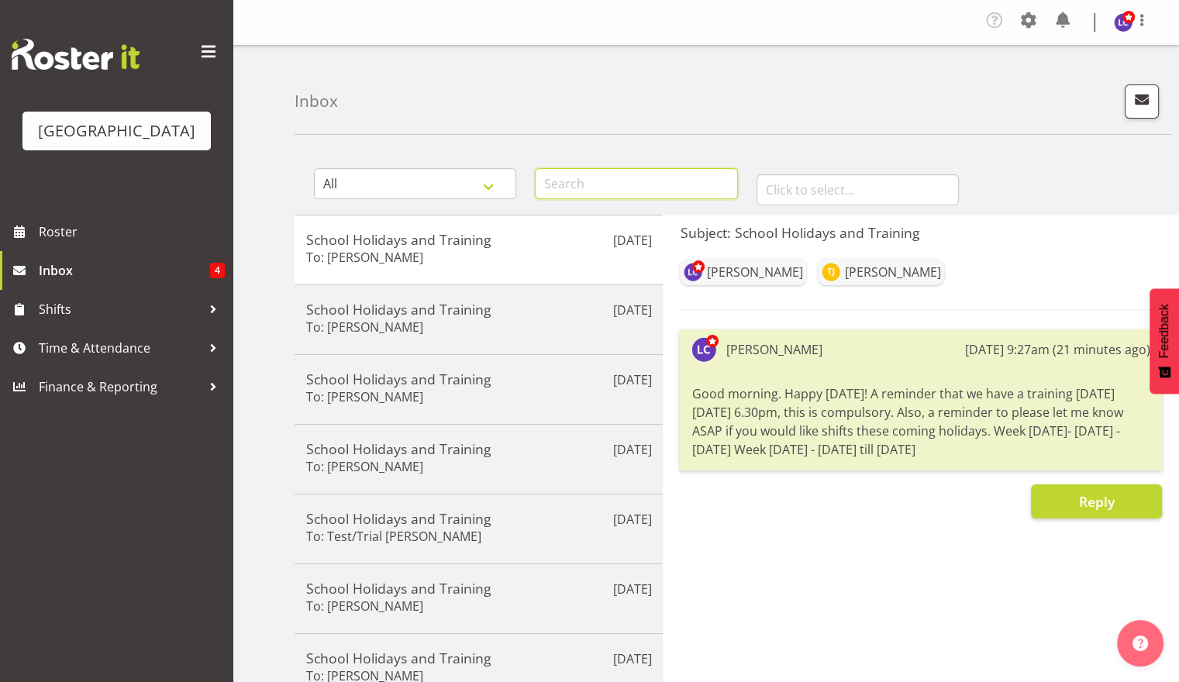
click at [594, 189] on input "text" at bounding box center [636, 183] width 202 height 31
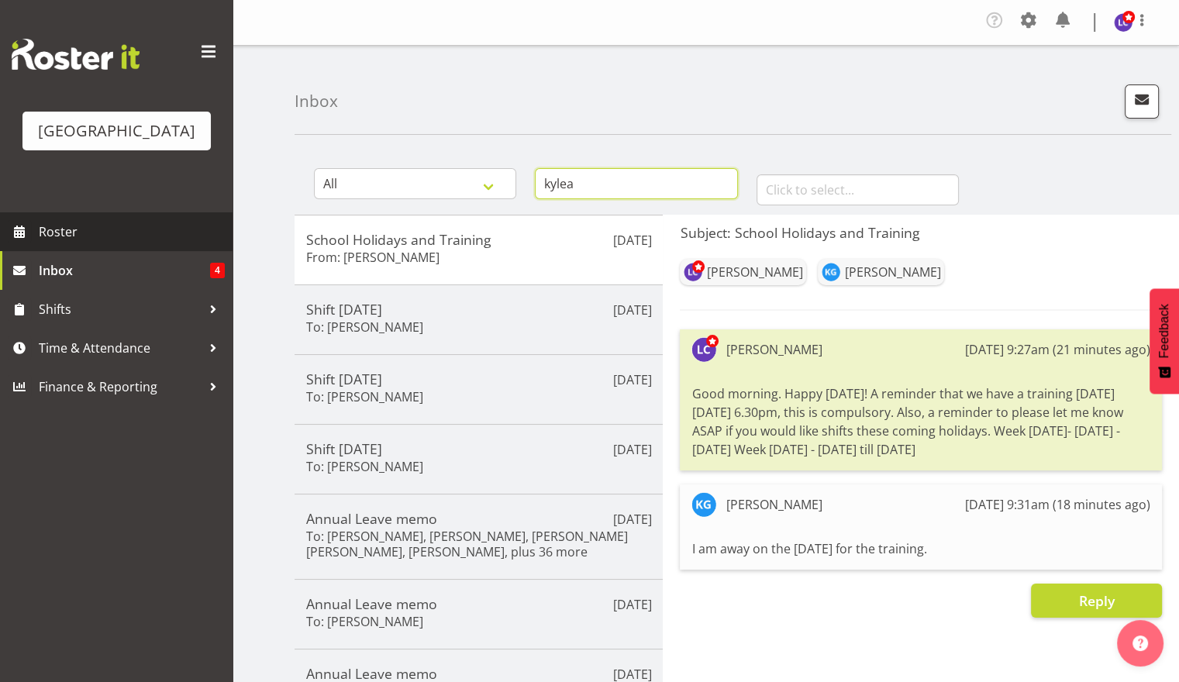
type input "kylea"
click at [14, 226] on span at bounding box center [19, 231] width 23 height 23
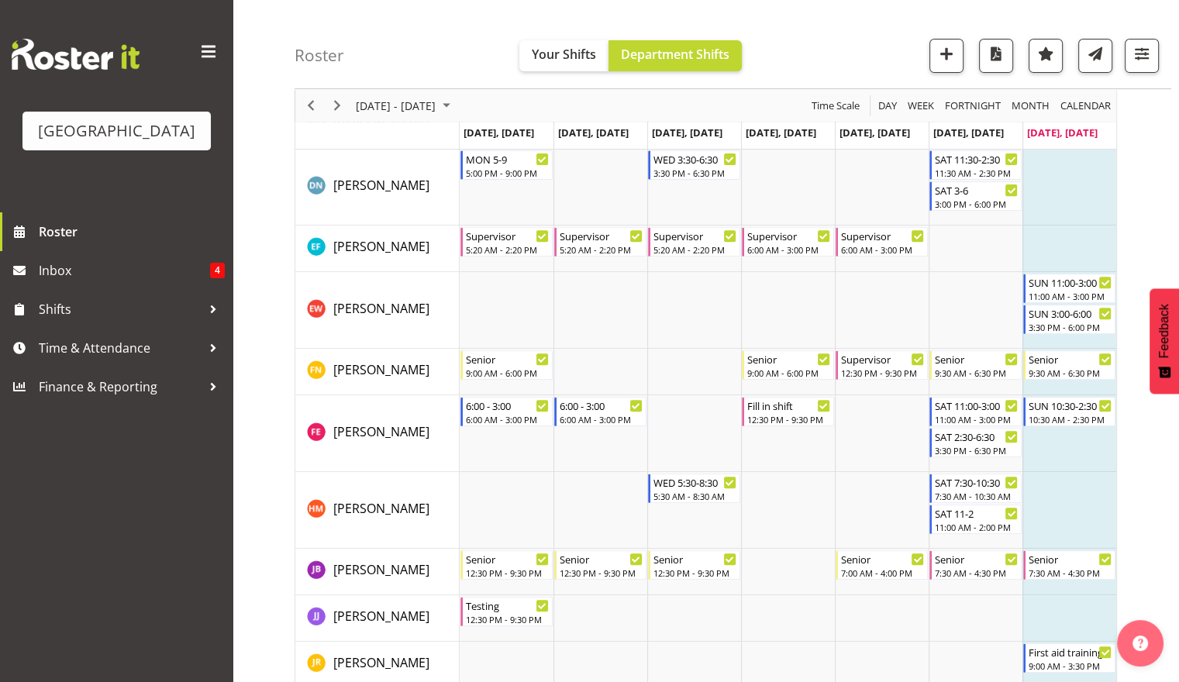
scroll to position [555, 0]
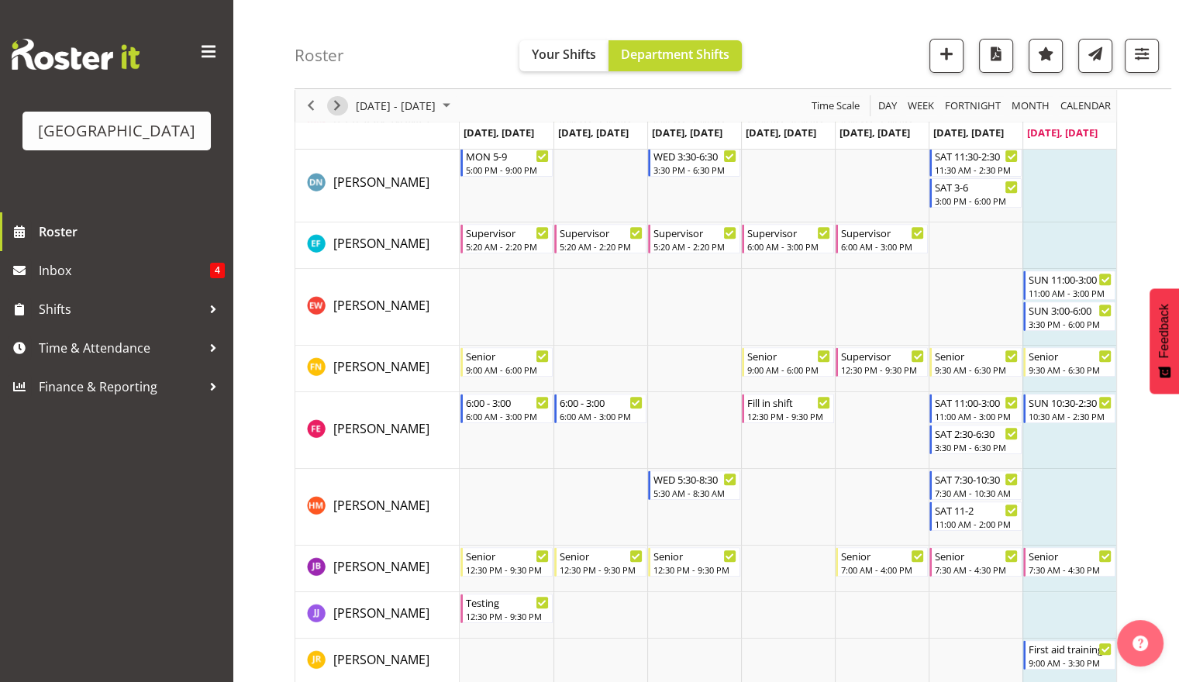
click at [339, 108] on span "Next" at bounding box center [337, 105] width 19 height 19
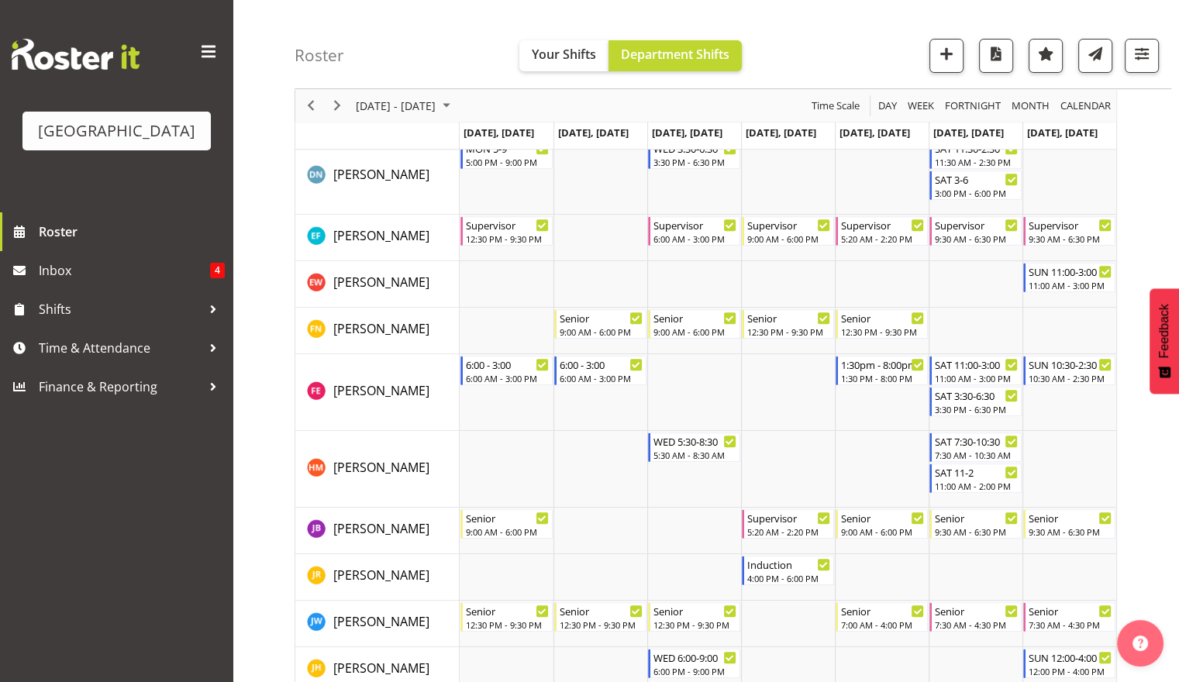
scroll to position [658, 0]
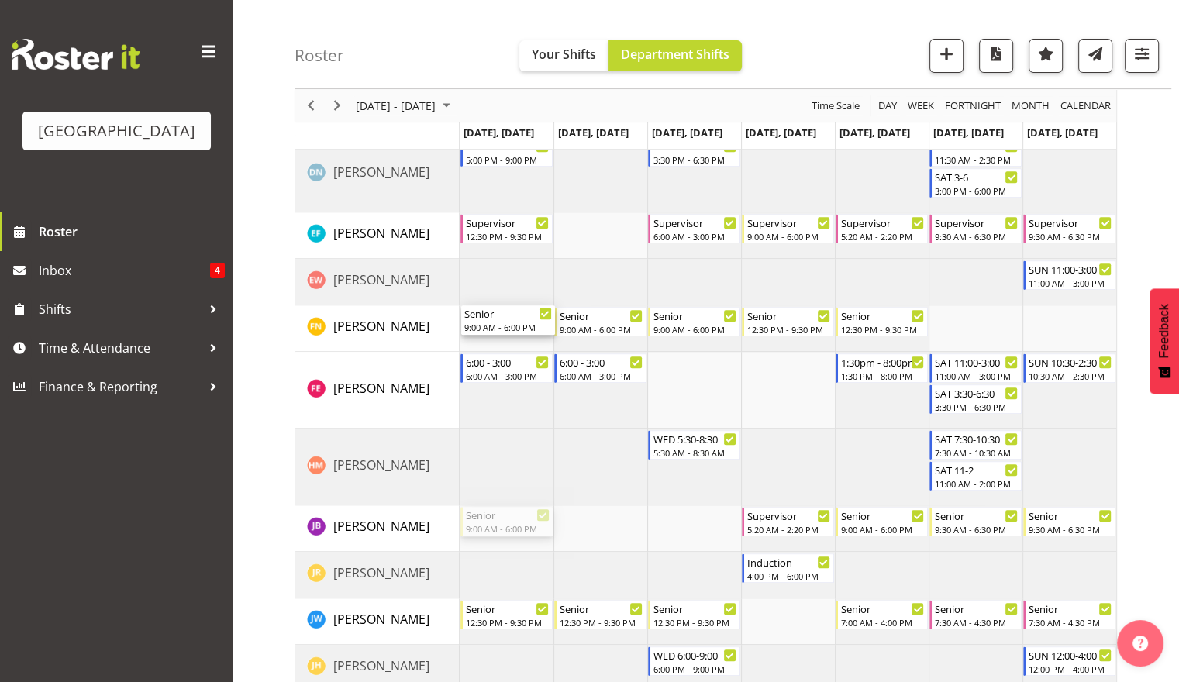
drag, startPoint x: 488, startPoint y: 525, endPoint x: 507, endPoint y: 329, distance: 196.9
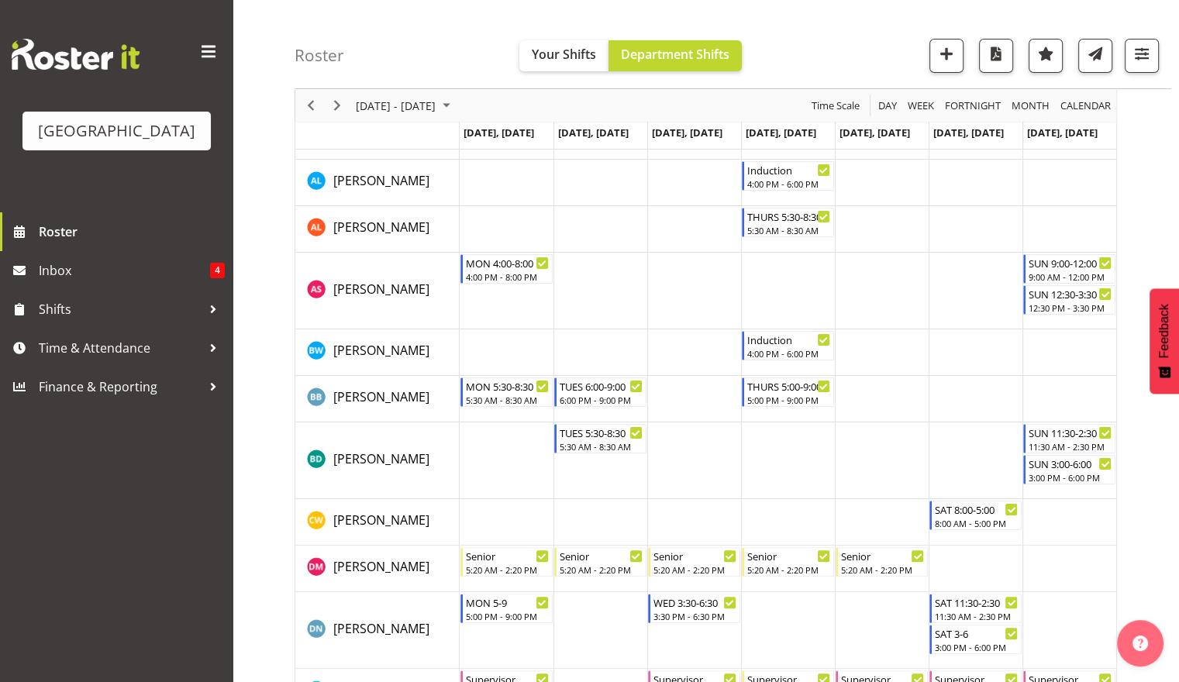
scroll to position [167, 0]
